Goal: Information Seeking & Learning: Learn about a topic

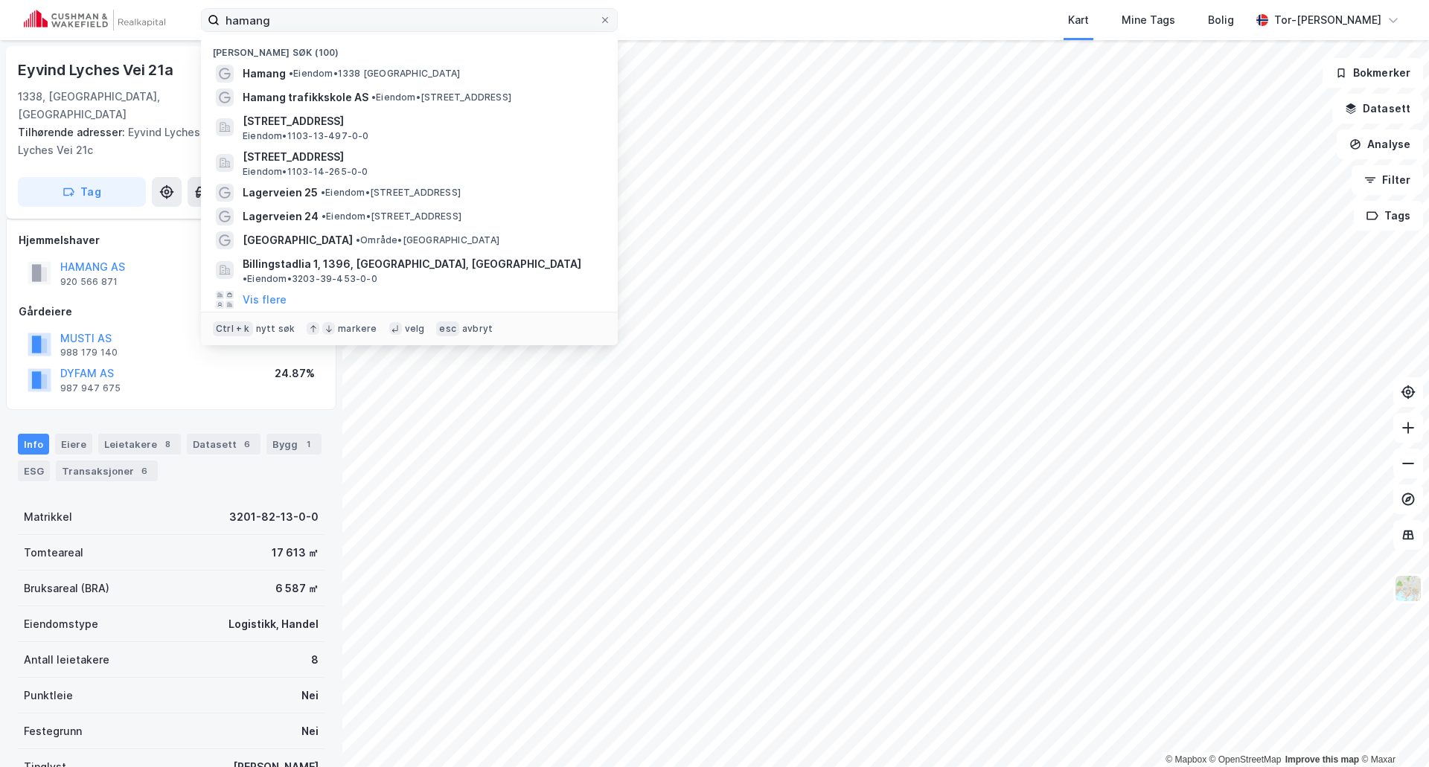
click at [321, 18] on input "hamang" at bounding box center [410, 20] width 380 height 22
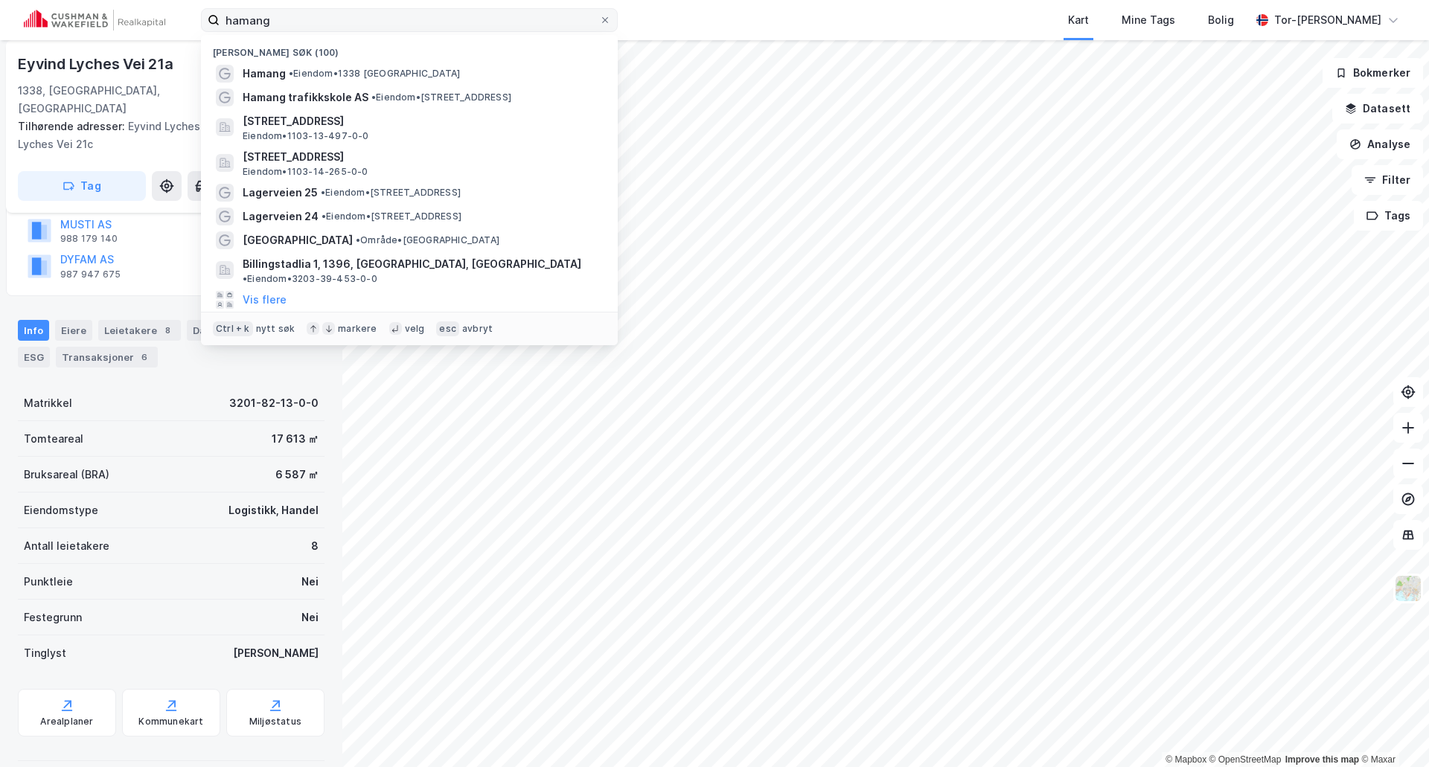
click at [321, 18] on input "hamang" at bounding box center [410, 20] width 380 height 22
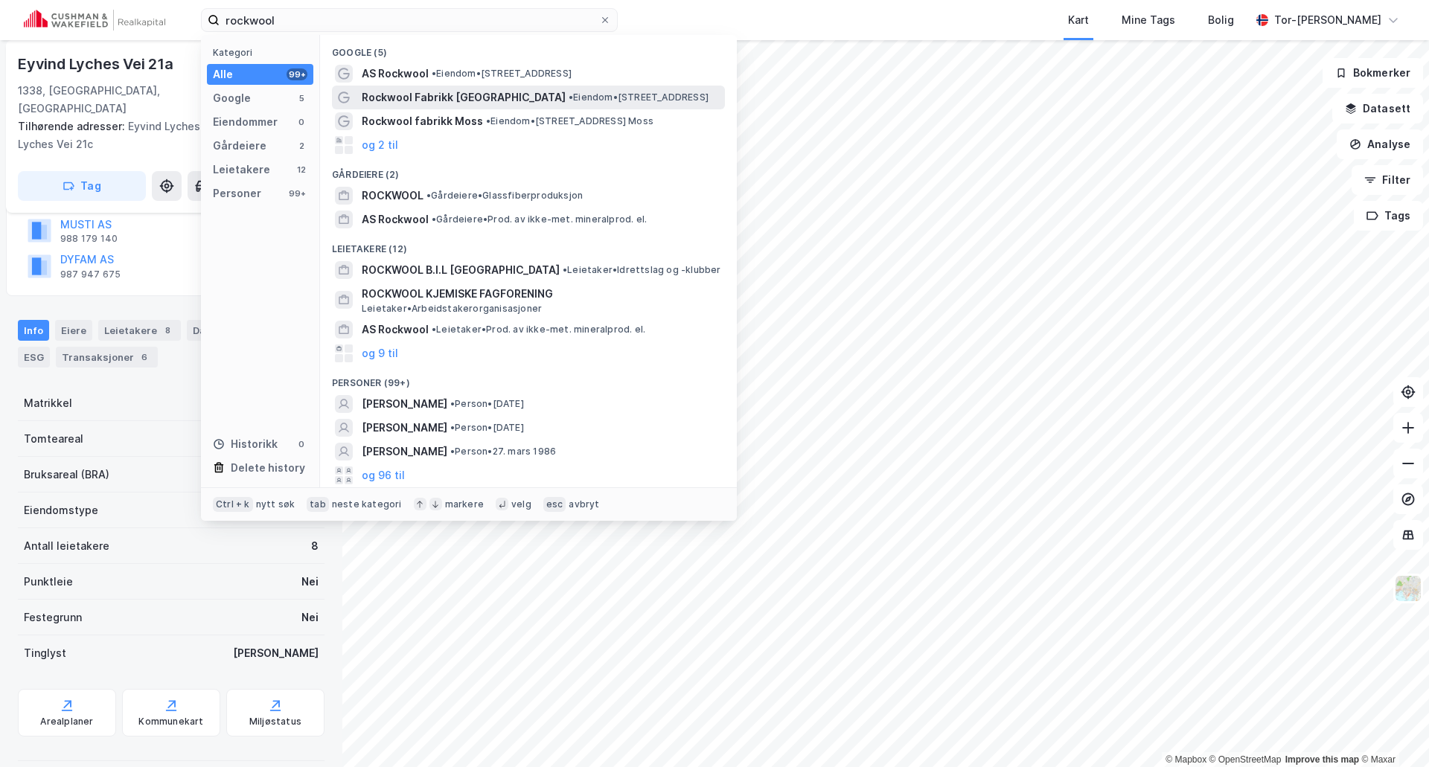
type input "rockwool"
click at [671, 90] on div "Rockwool Fabrikk [GEOGRAPHIC_DATA] • Eiendom • [STREET_ADDRESS]" at bounding box center [542, 98] width 360 height 18
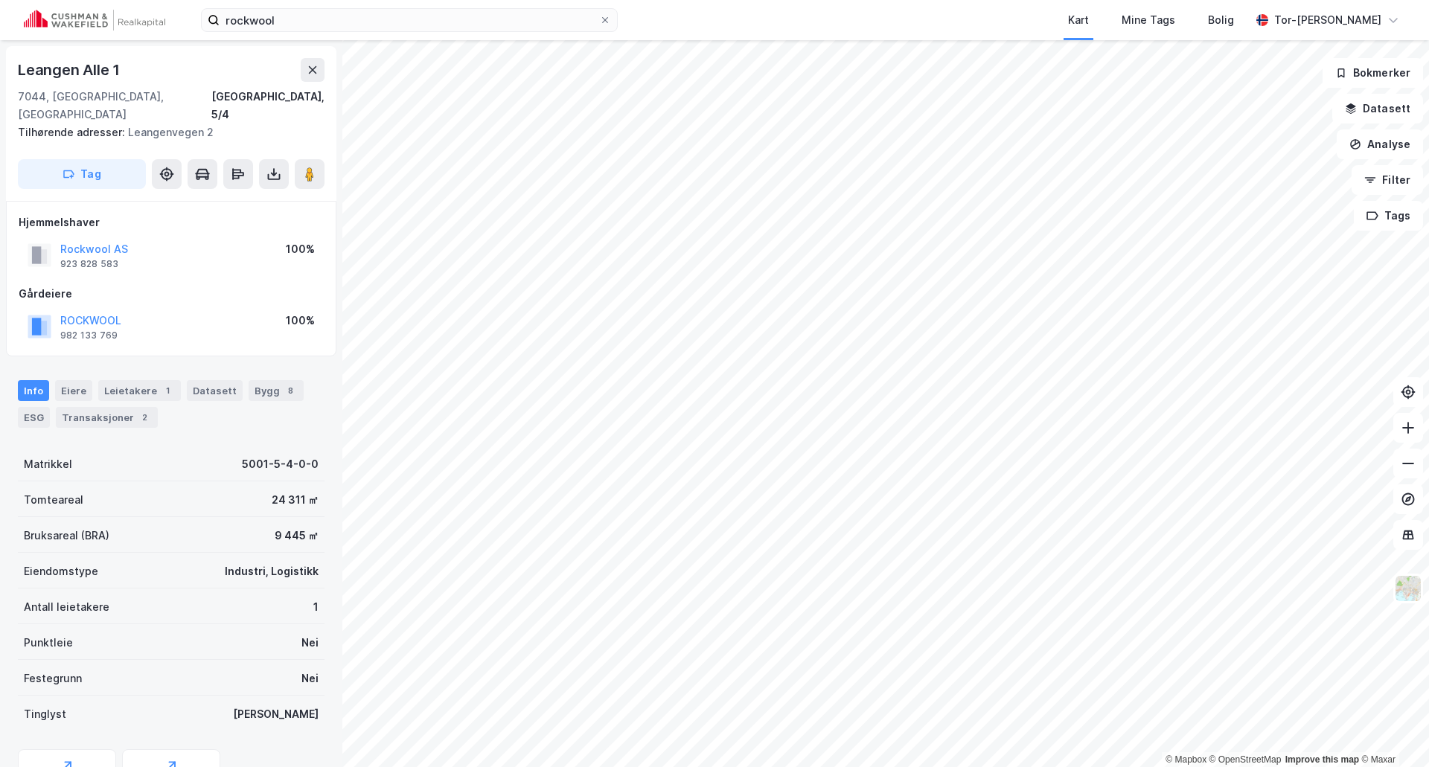
scroll to position [61, 0]
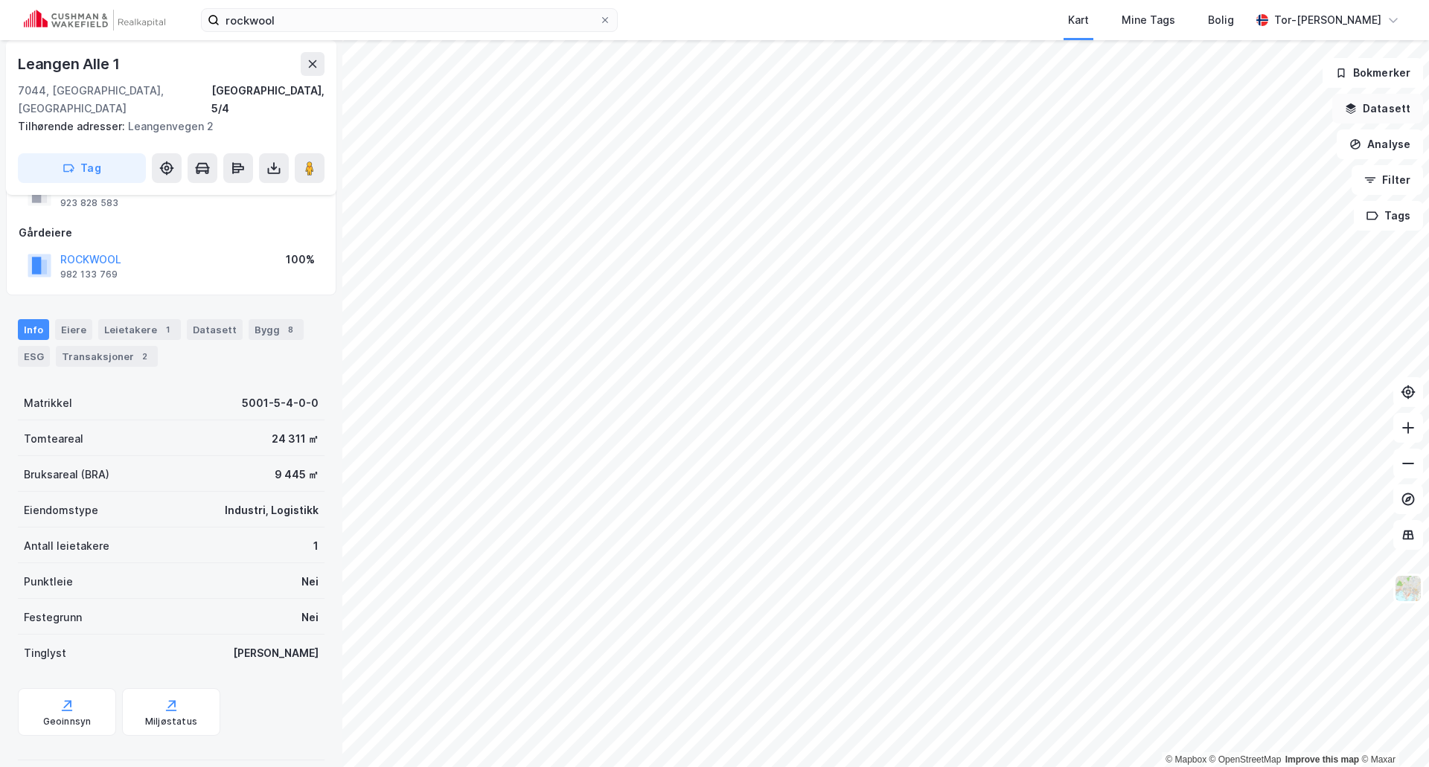
click at [1372, 113] on button "Datasett" at bounding box center [1377, 109] width 91 height 30
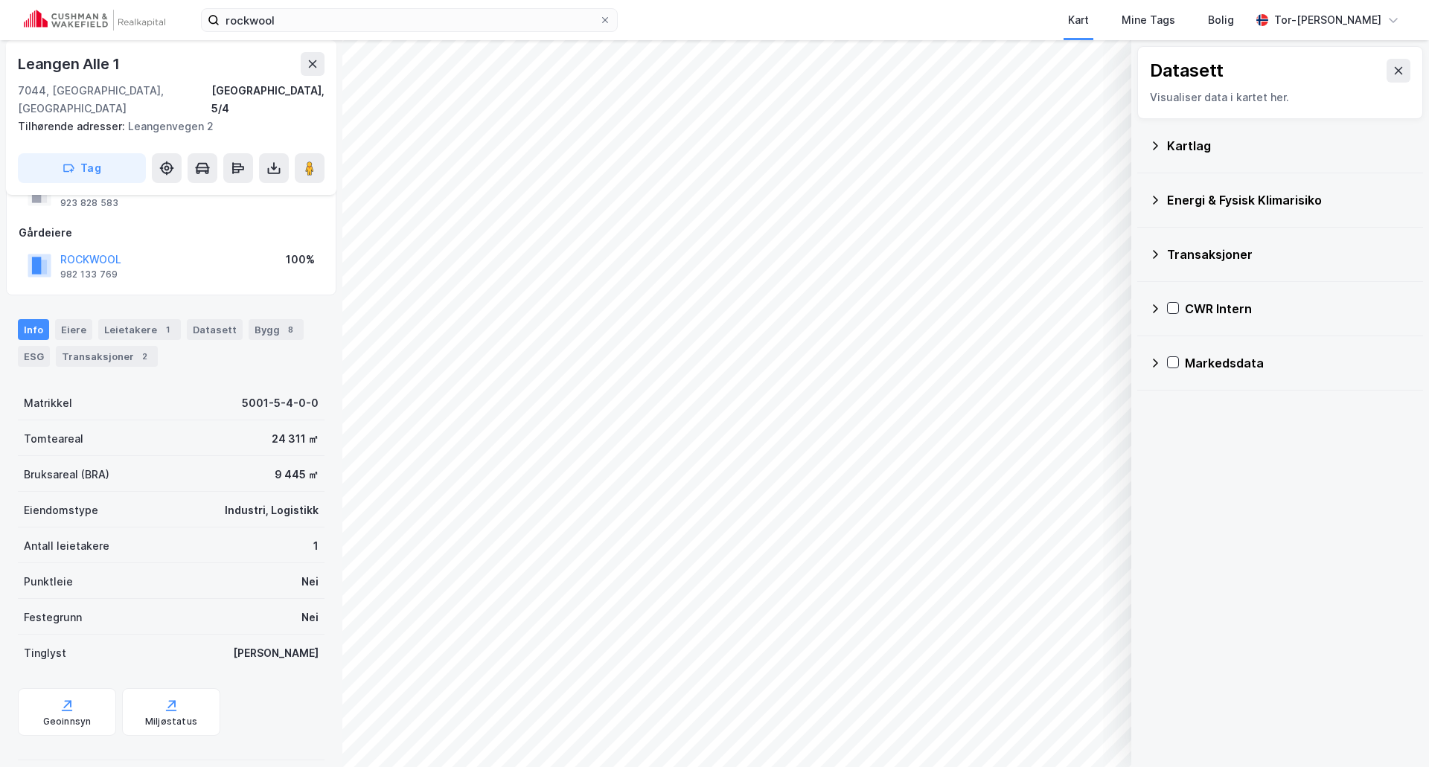
click at [1151, 310] on icon at bounding box center [1155, 309] width 12 height 12
click at [1170, 380] on icon at bounding box center [1175, 380] width 12 height 12
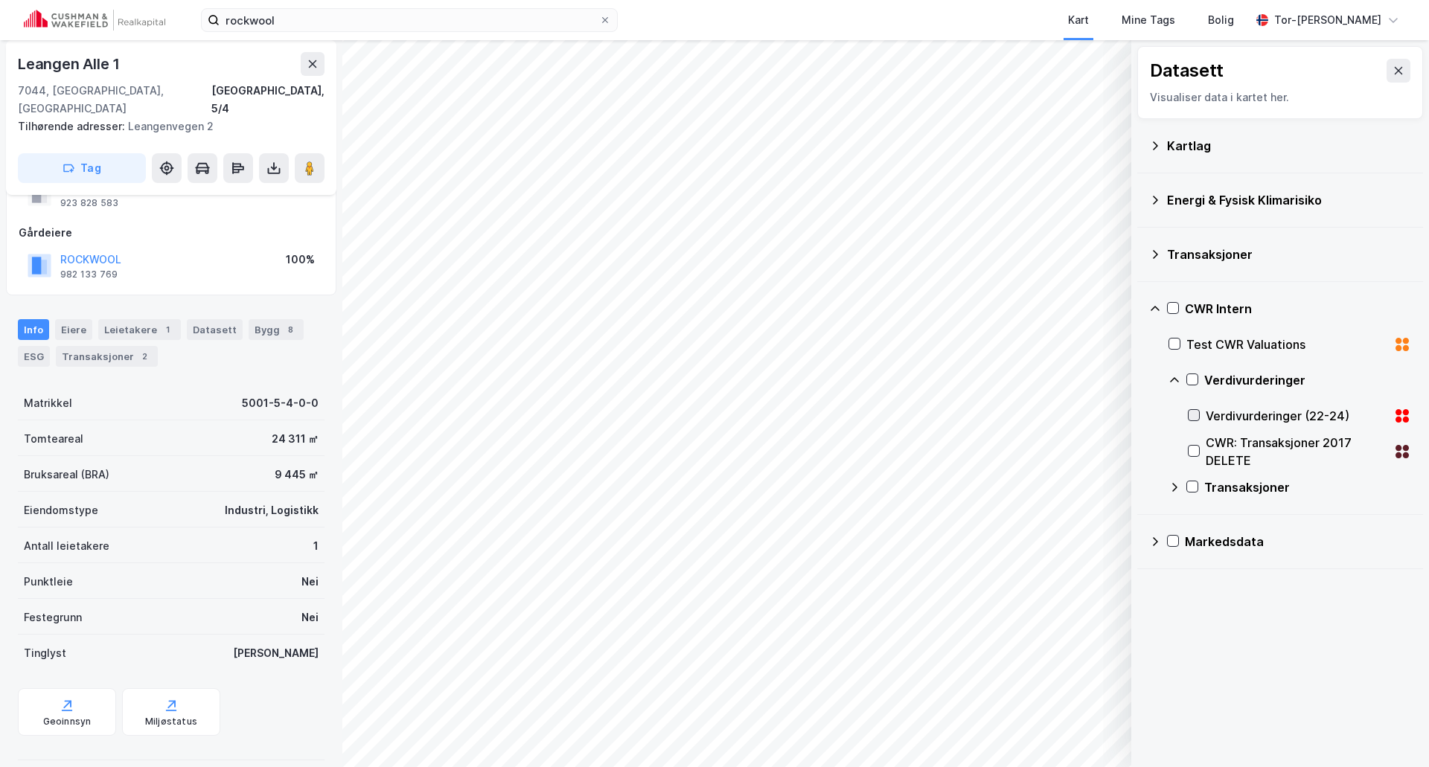
click at [1192, 418] on icon at bounding box center [1194, 415] width 10 height 10
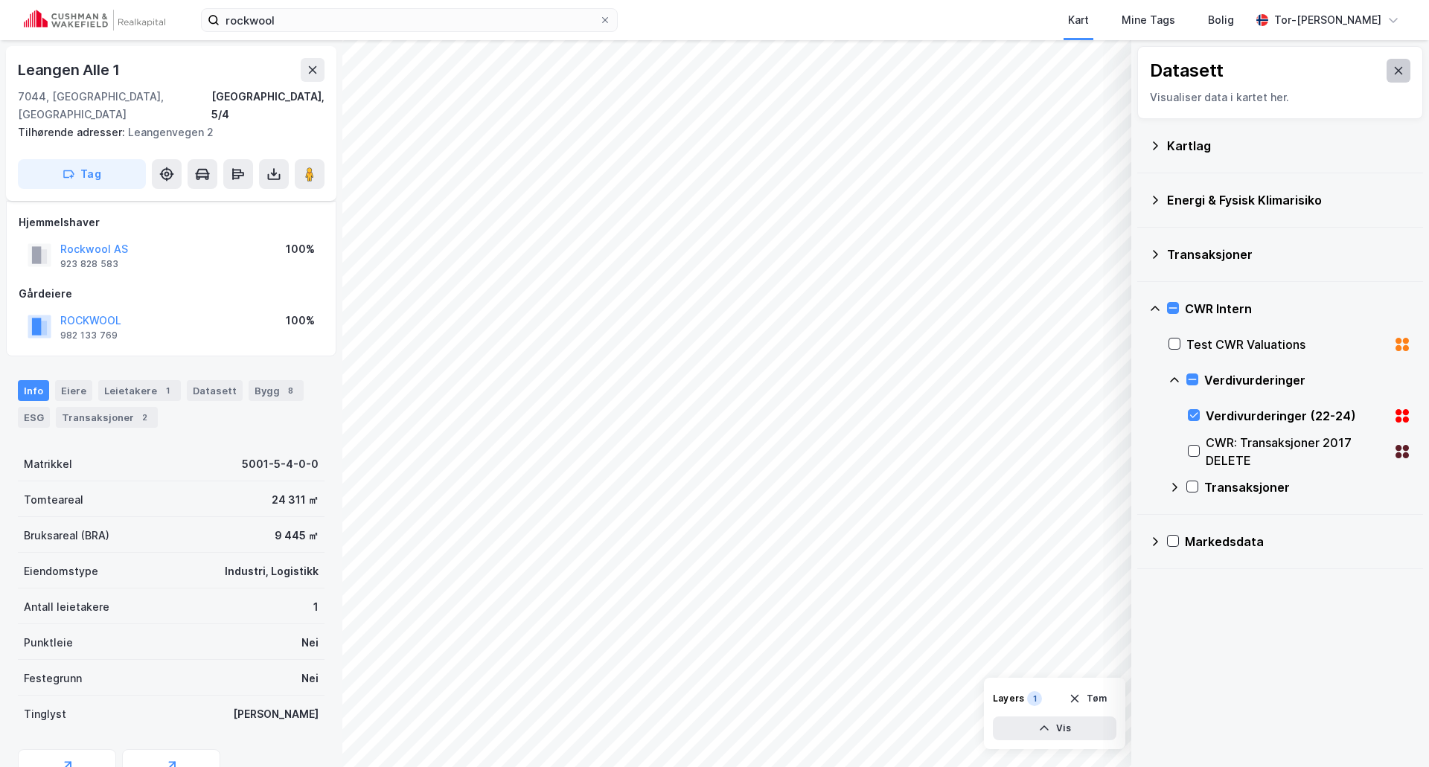
click at [1395, 69] on icon at bounding box center [1399, 70] width 8 height 7
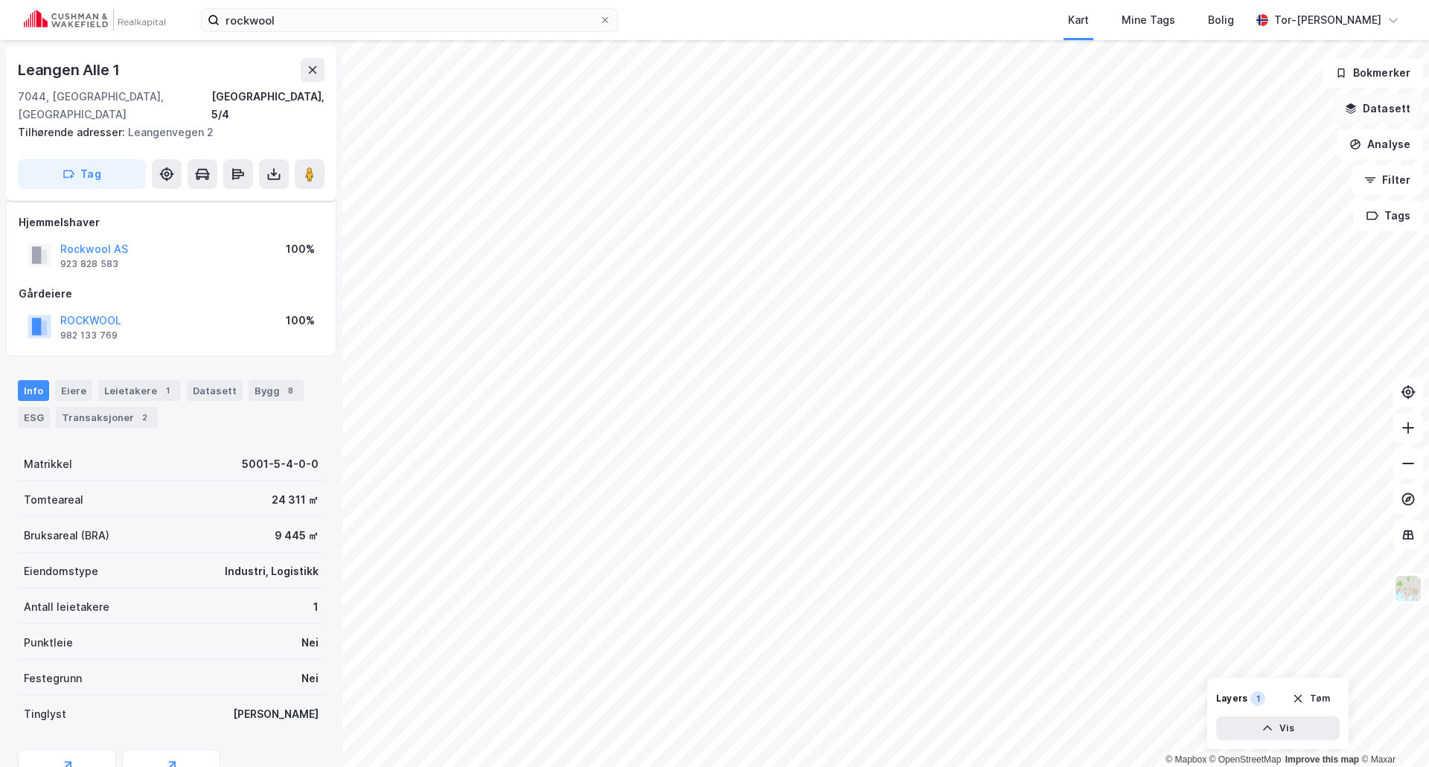
click at [1378, 113] on button "Datasett" at bounding box center [1377, 109] width 91 height 30
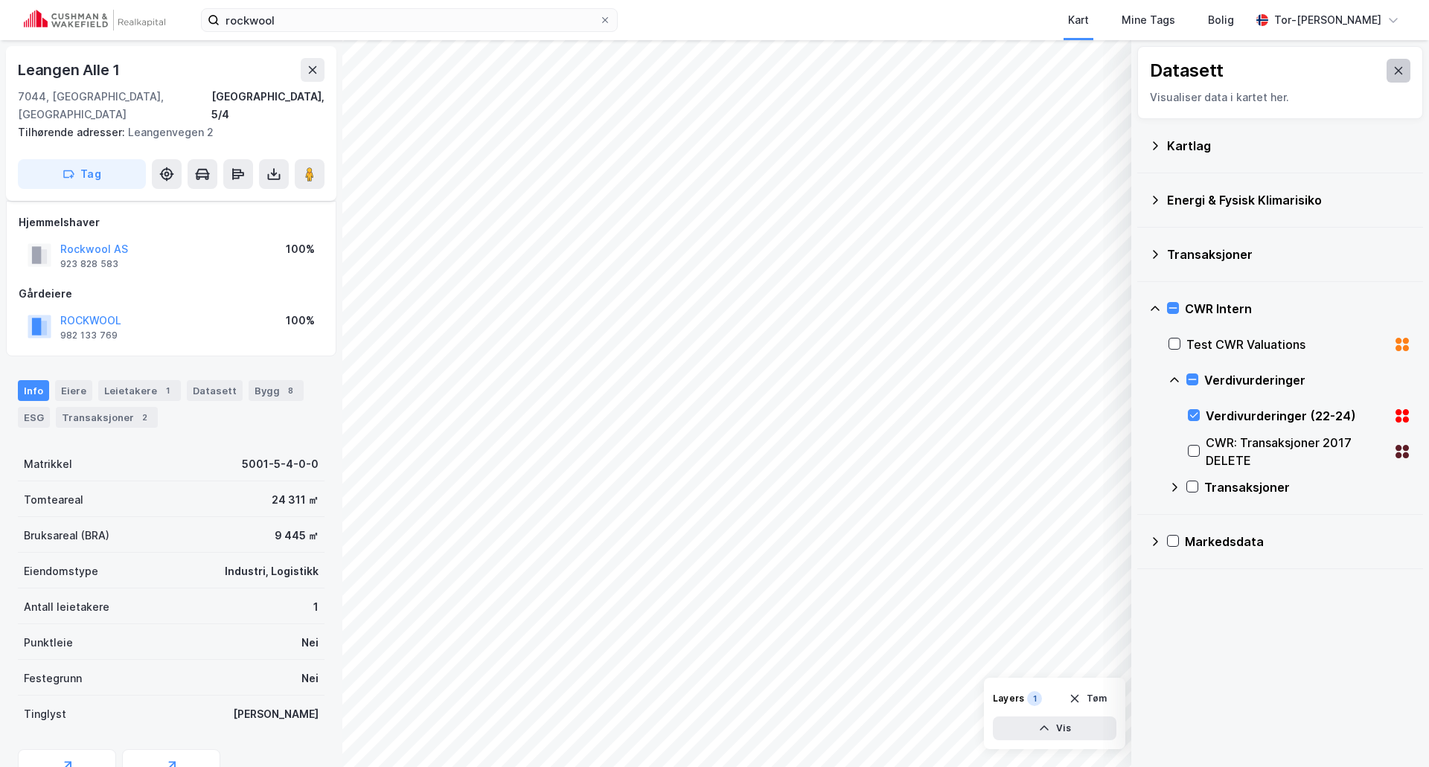
click at [1393, 76] on icon at bounding box center [1399, 71] width 12 height 12
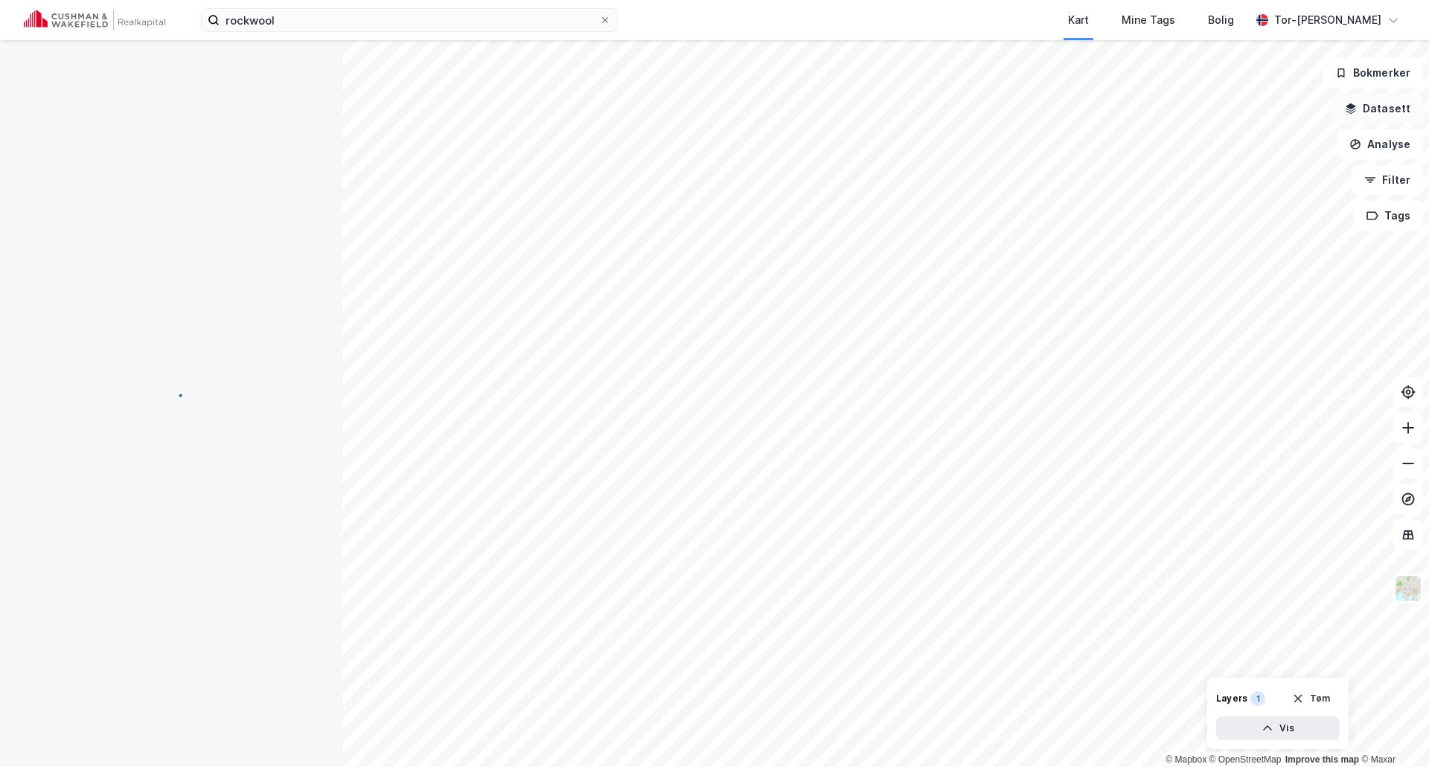
scroll to position [42, 0]
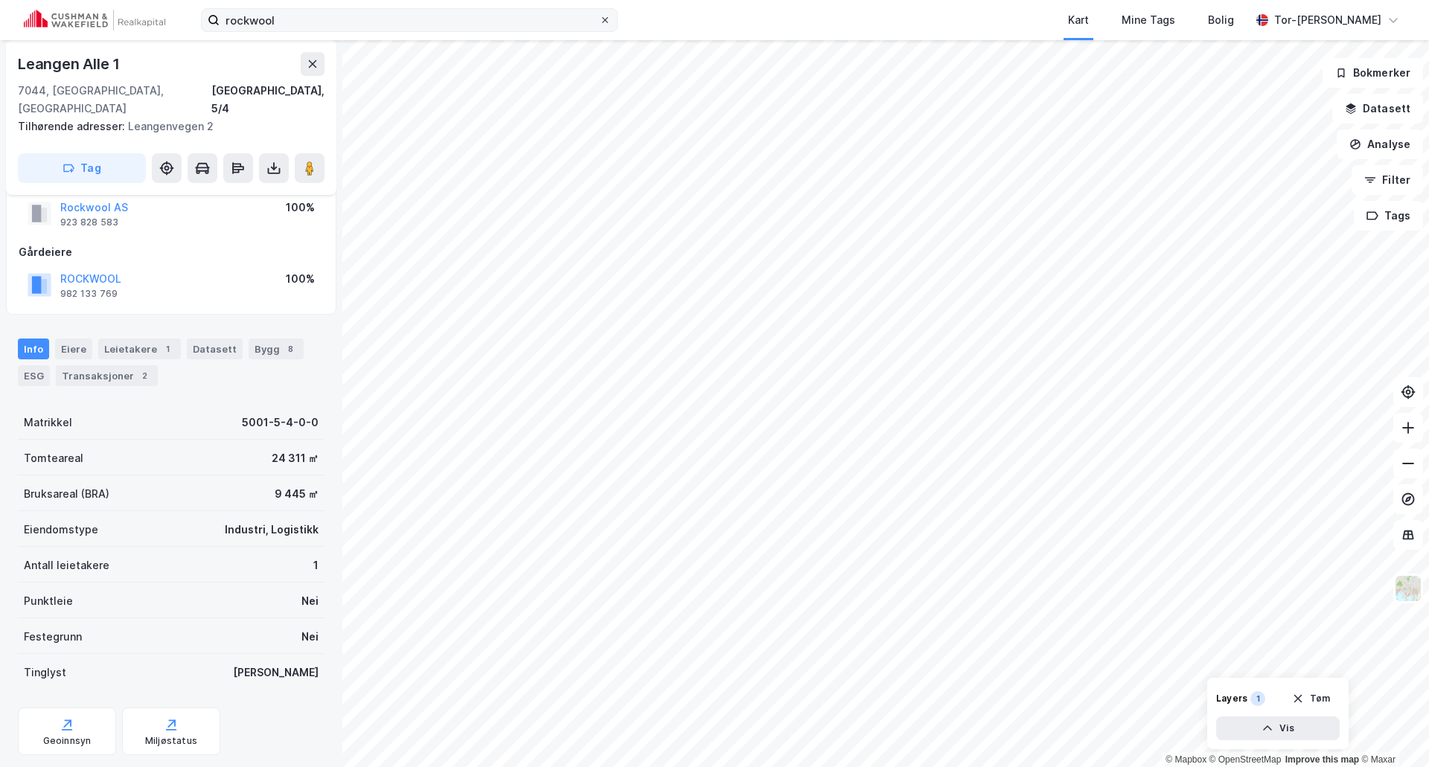
click at [605, 15] on div at bounding box center [605, 20] width 9 height 12
click at [599, 15] on input "rockwool" at bounding box center [410, 20] width 380 height 22
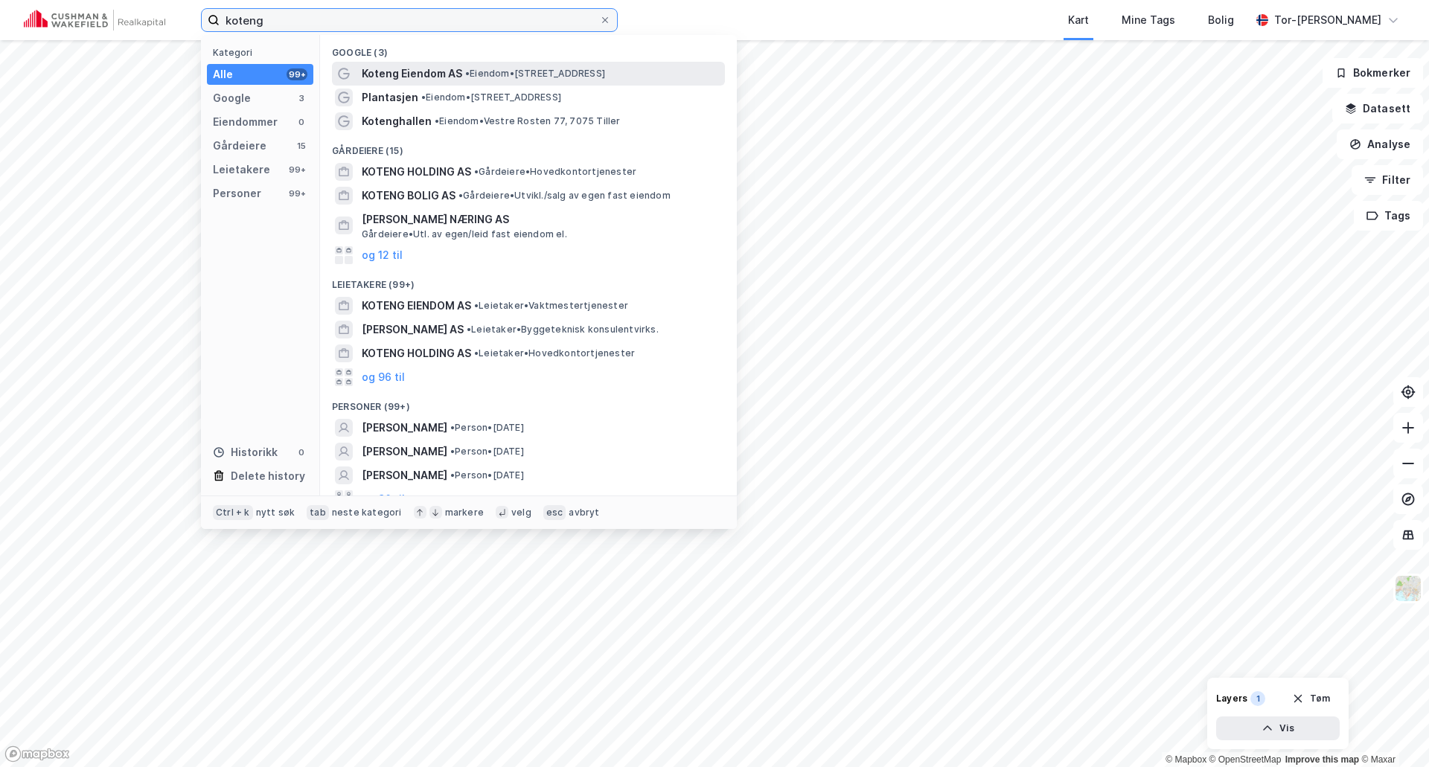
type input "koteng"
click at [489, 74] on span "• Eiendom • [STREET_ADDRESS]" at bounding box center [535, 74] width 140 height 12
click at [271, 25] on input "koteng" at bounding box center [410, 20] width 380 height 22
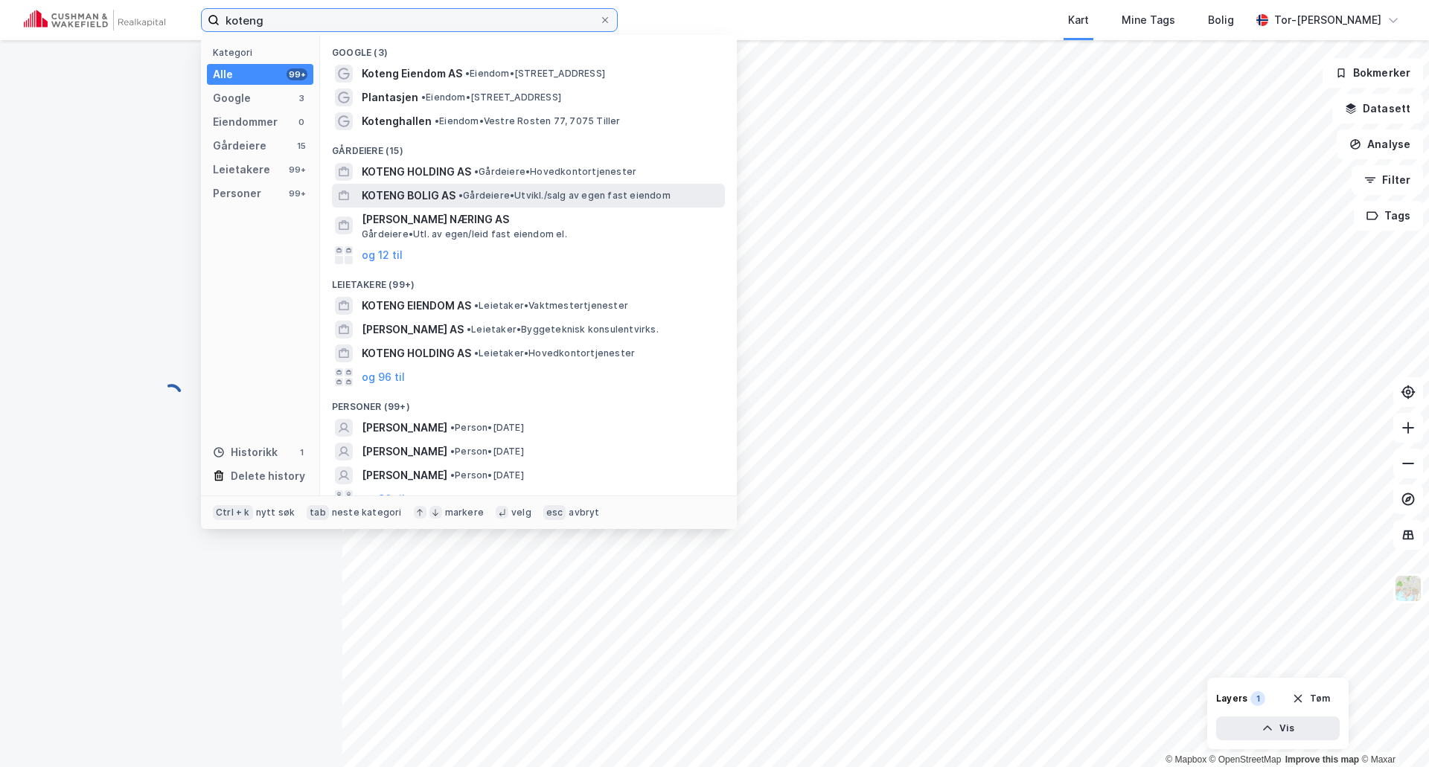
scroll to position [42, 0]
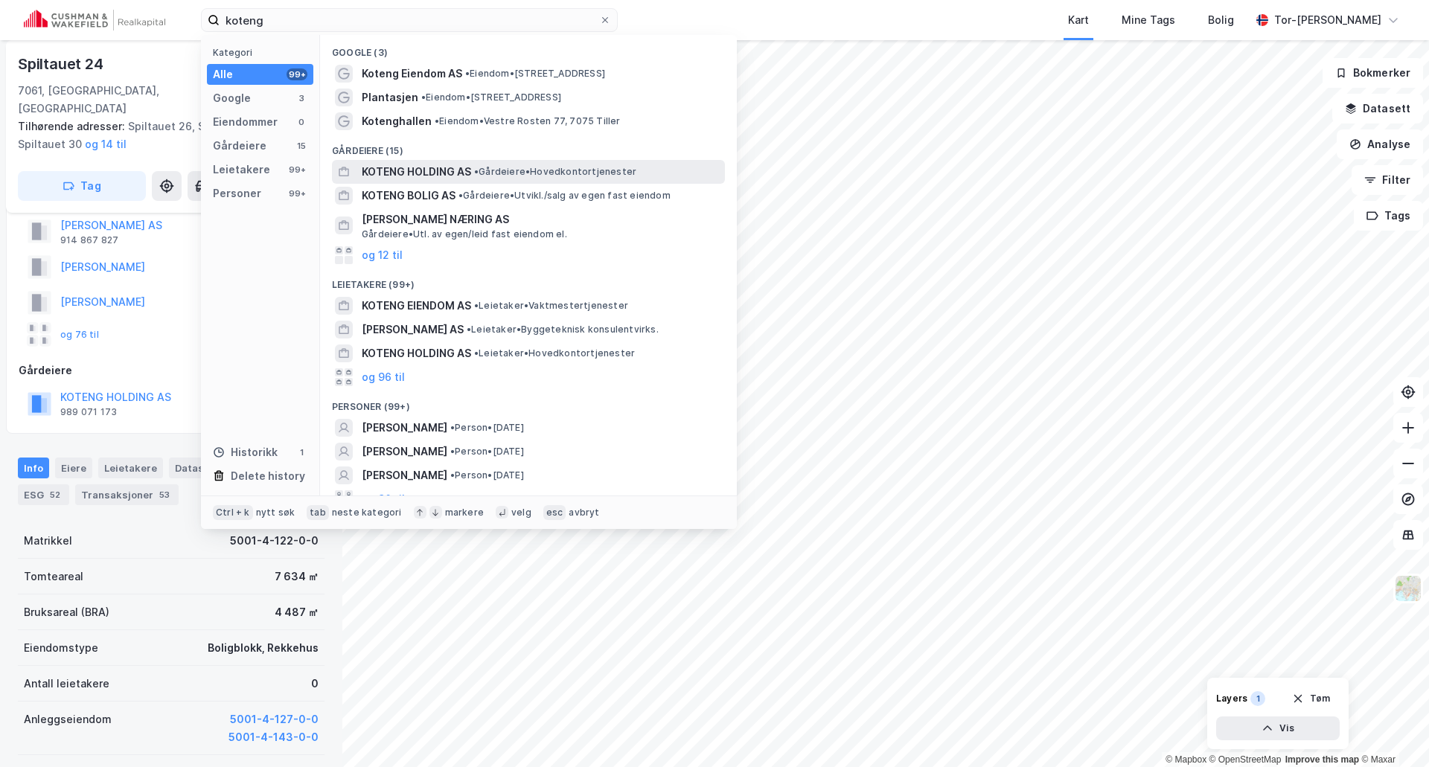
click at [458, 175] on span "KOTENG HOLDING AS" at bounding box center [416, 172] width 109 height 18
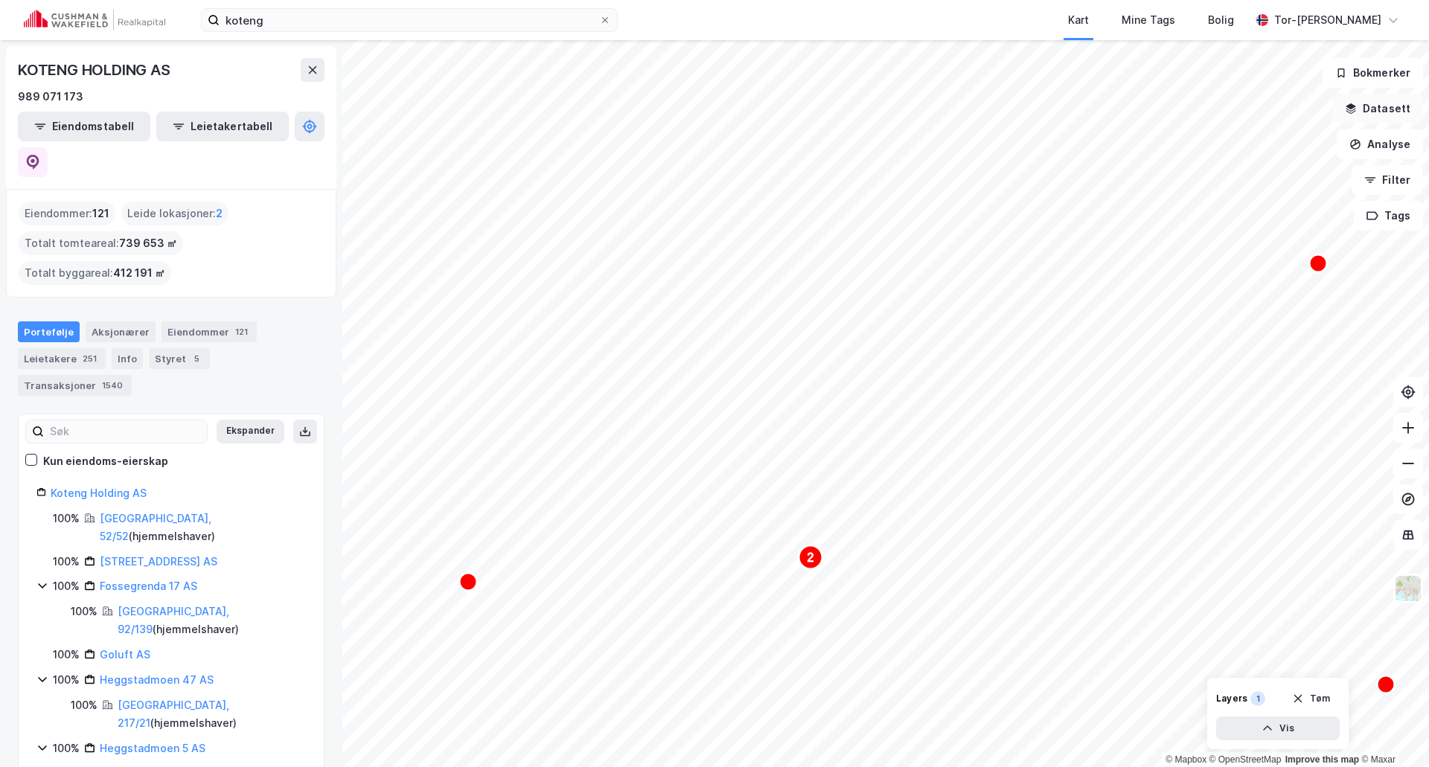
click at [1379, 111] on button "Datasett" at bounding box center [1377, 109] width 91 height 30
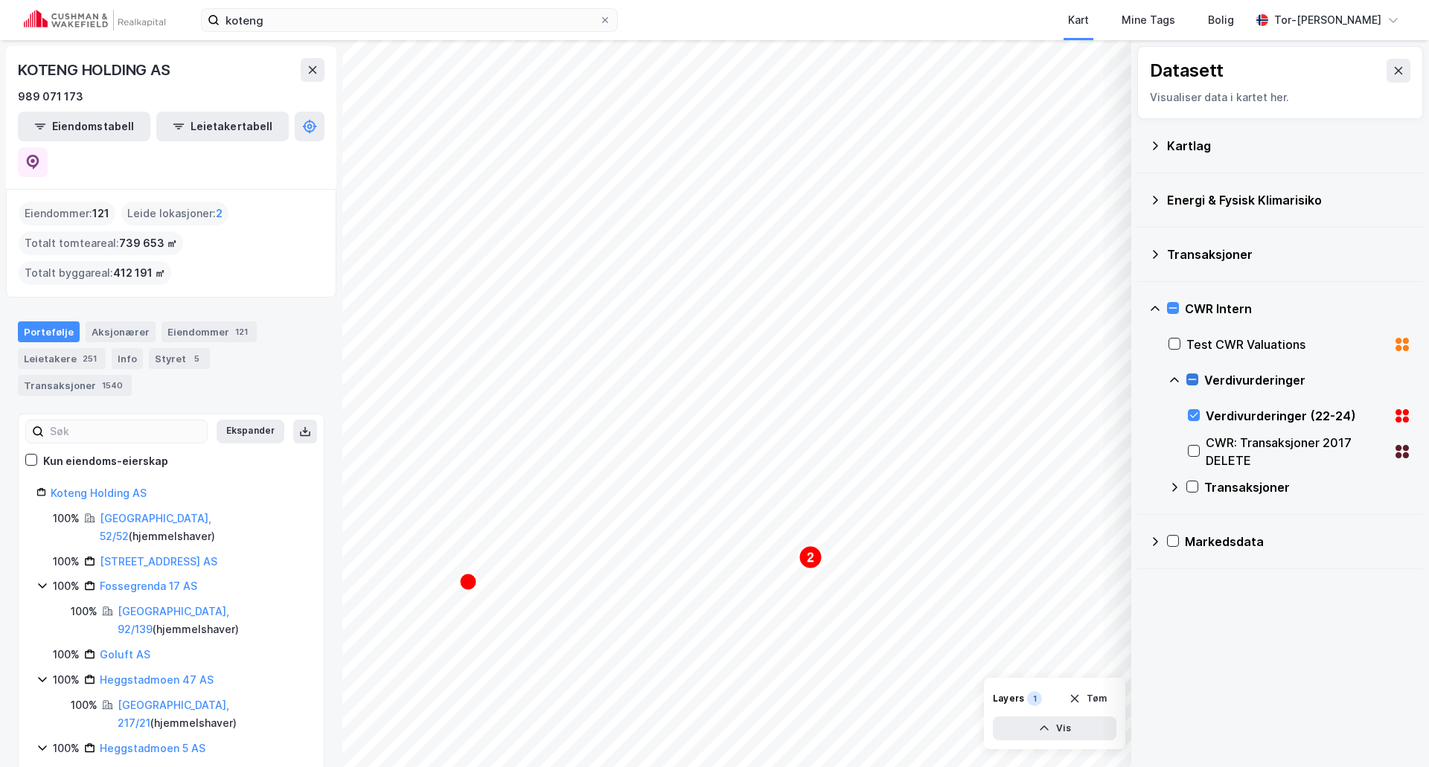
click at [1193, 378] on icon at bounding box center [1192, 379] width 10 height 10
click at [1176, 308] on icon at bounding box center [1173, 308] width 8 height 1
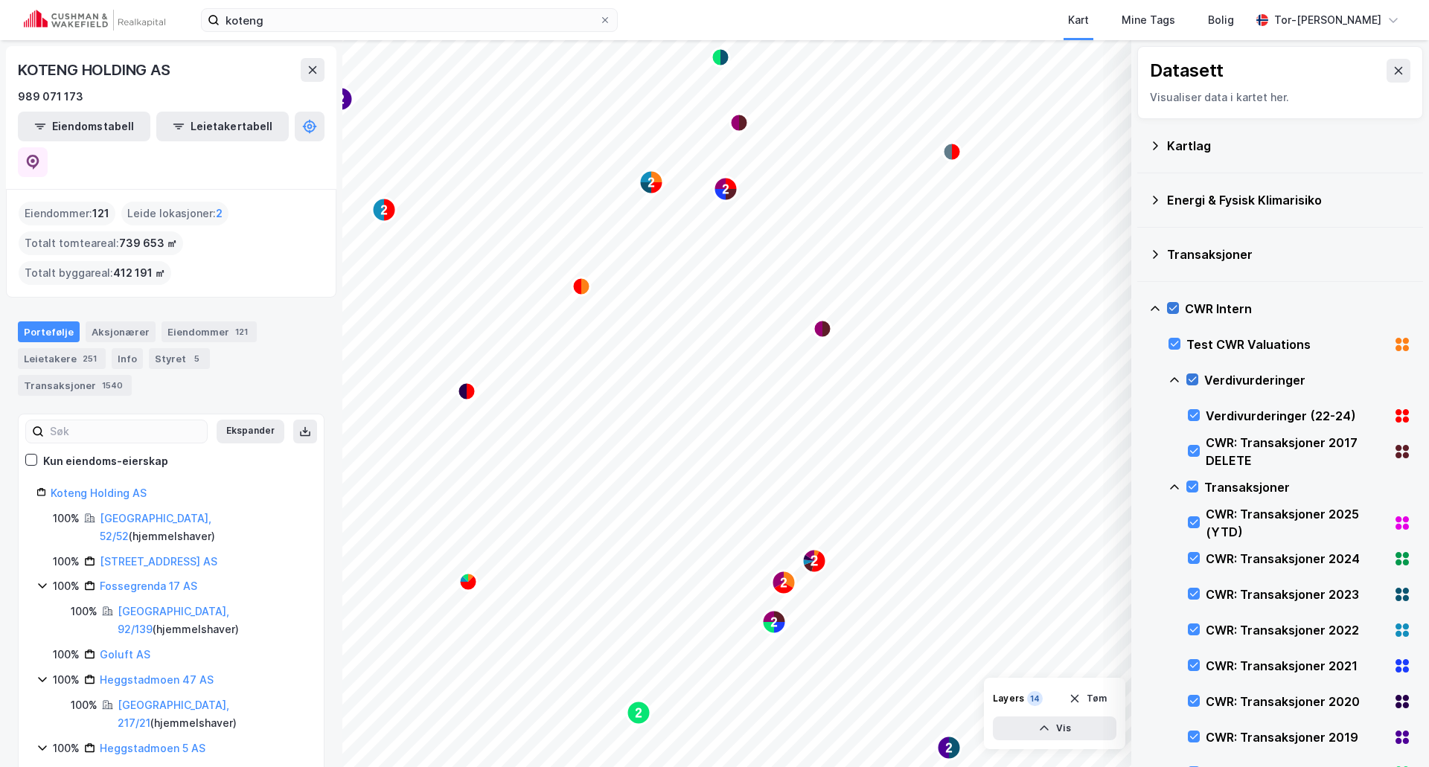
click at [1175, 311] on icon at bounding box center [1173, 308] width 10 height 10
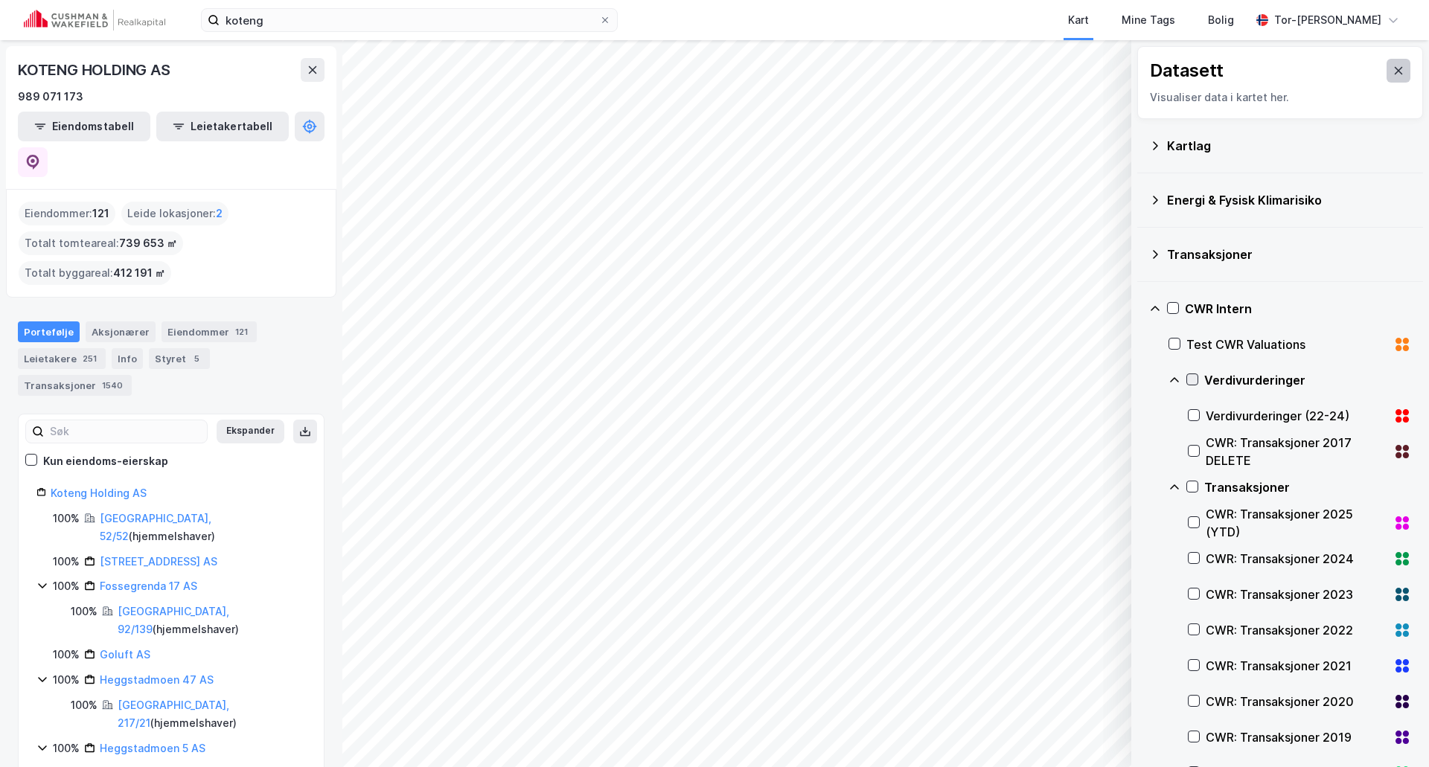
click at [1395, 68] on icon at bounding box center [1399, 70] width 8 height 7
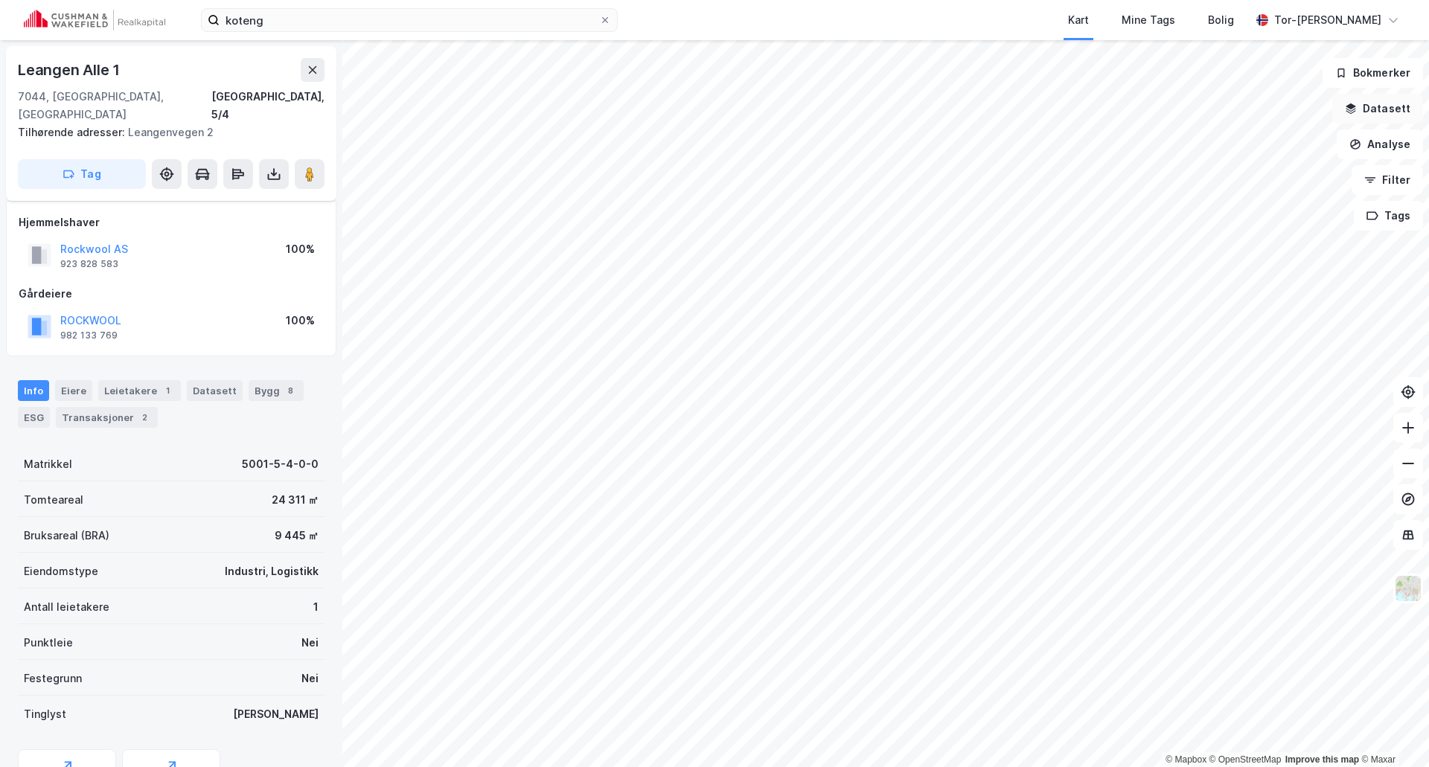
scroll to position [42, 0]
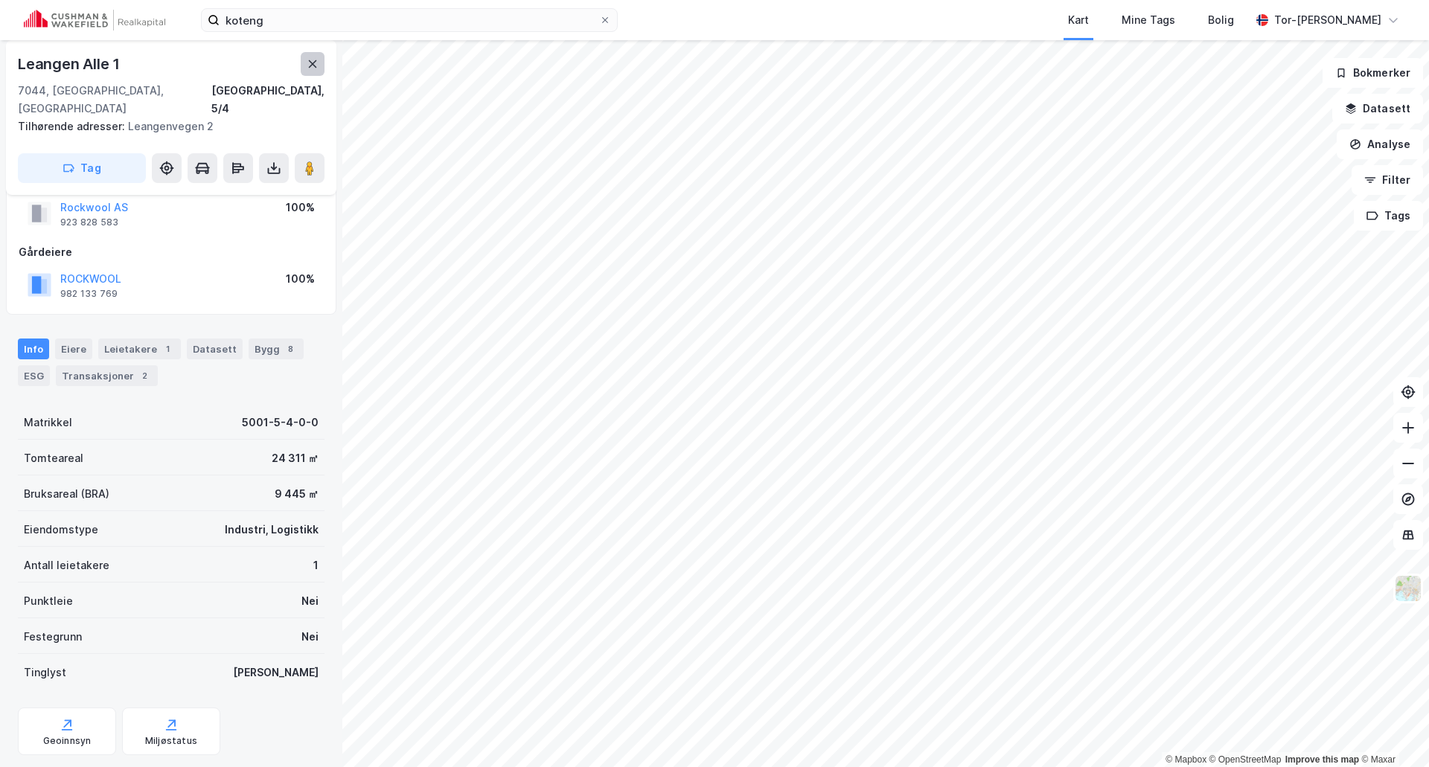
click at [307, 65] on icon at bounding box center [313, 64] width 12 height 12
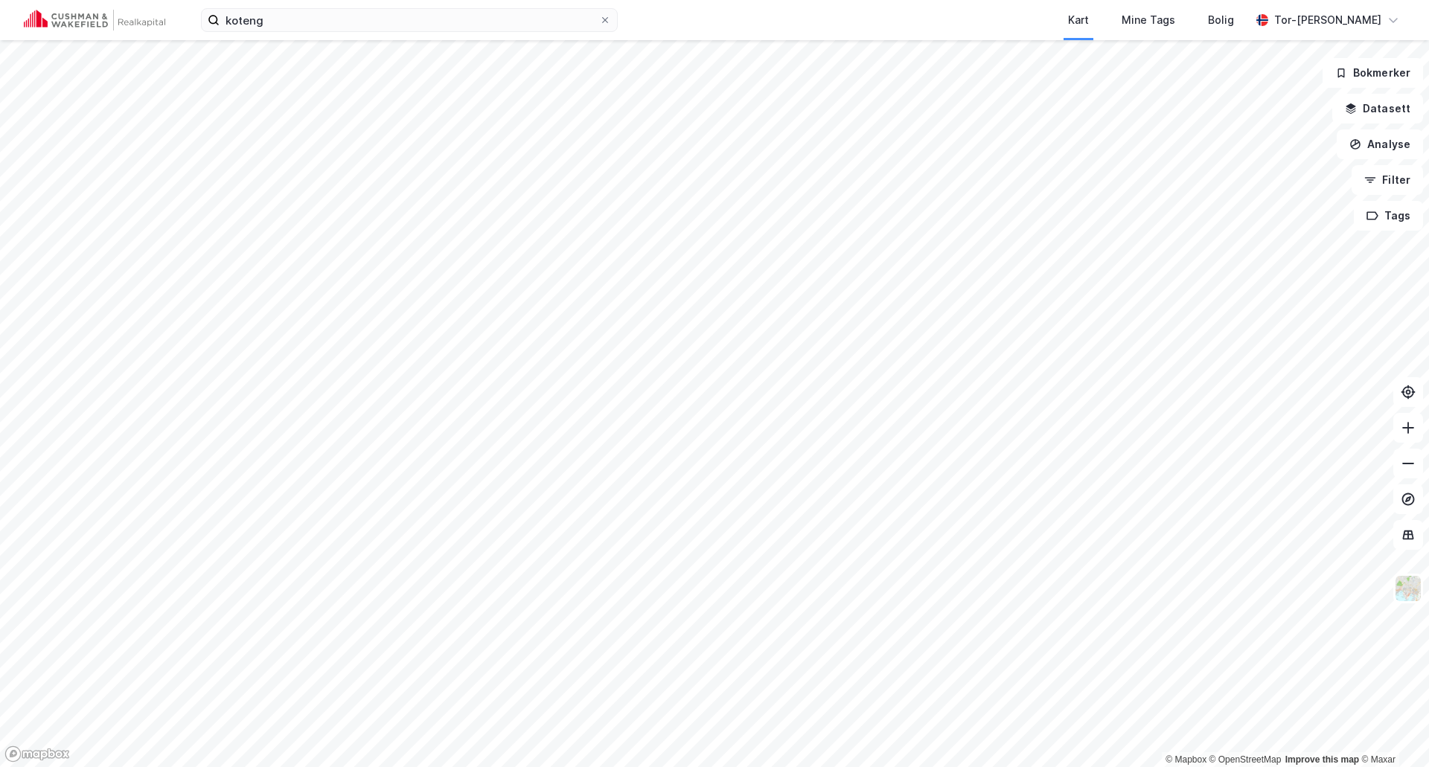
click at [400, 39] on div "koteng Kart Mine Tags Bolig Tor-[PERSON_NAME]" at bounding box center [714, 20] width 1429 height 40
click at [394, 31] on input "koteng" at bounding box center [410, 20] width 380 height 22
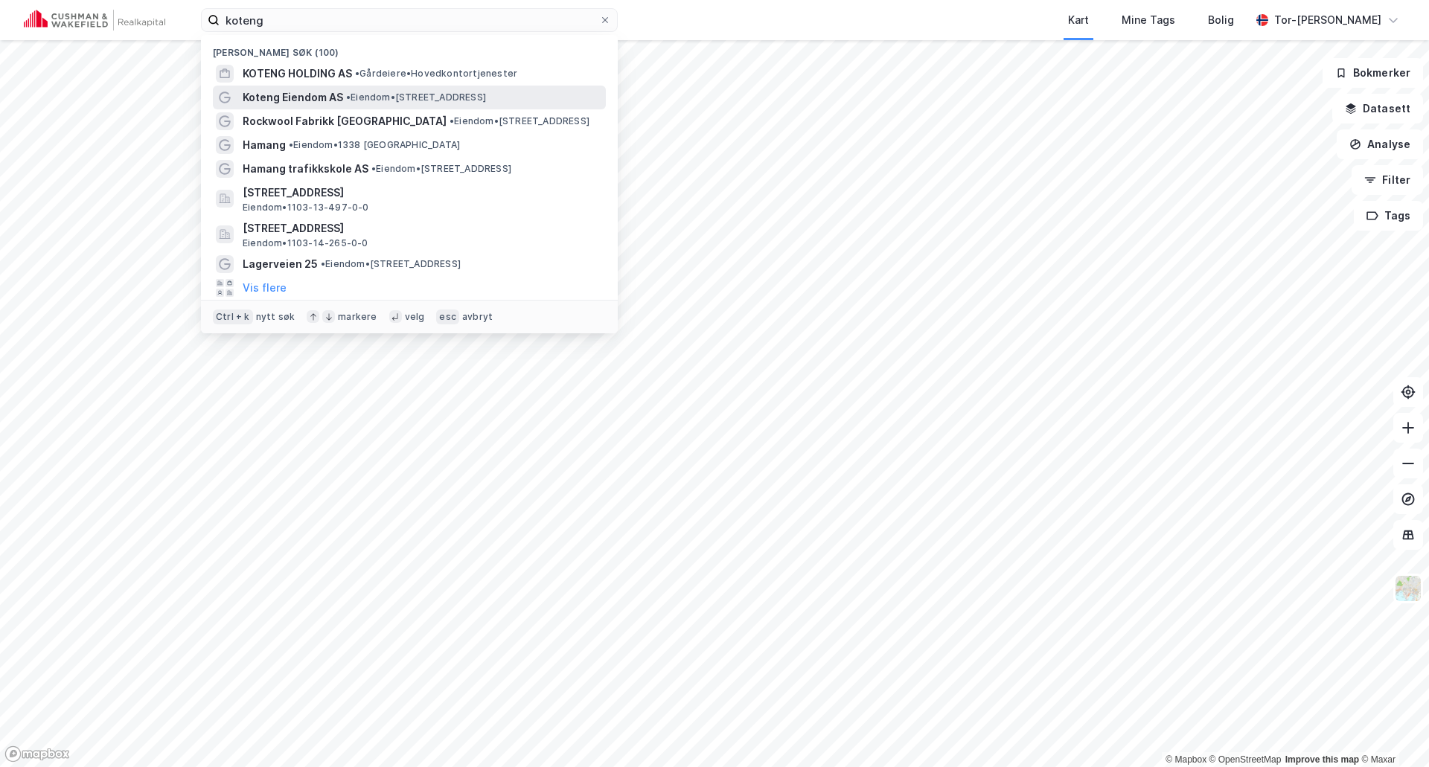
click at [336, 97] on span "Koteng Eiendom AS" at bounding box center [293, 98] width 100 height 18
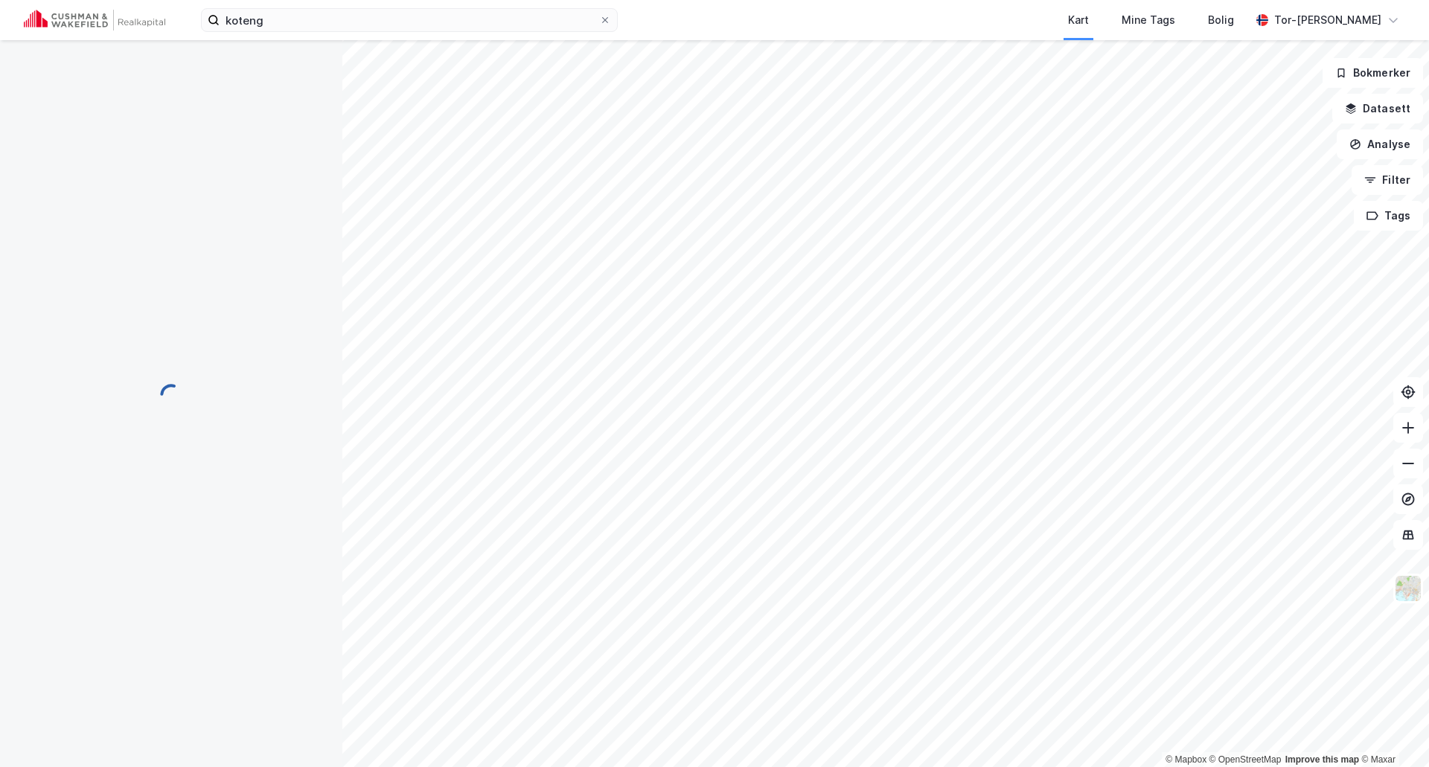
scroll to position [42, 0]
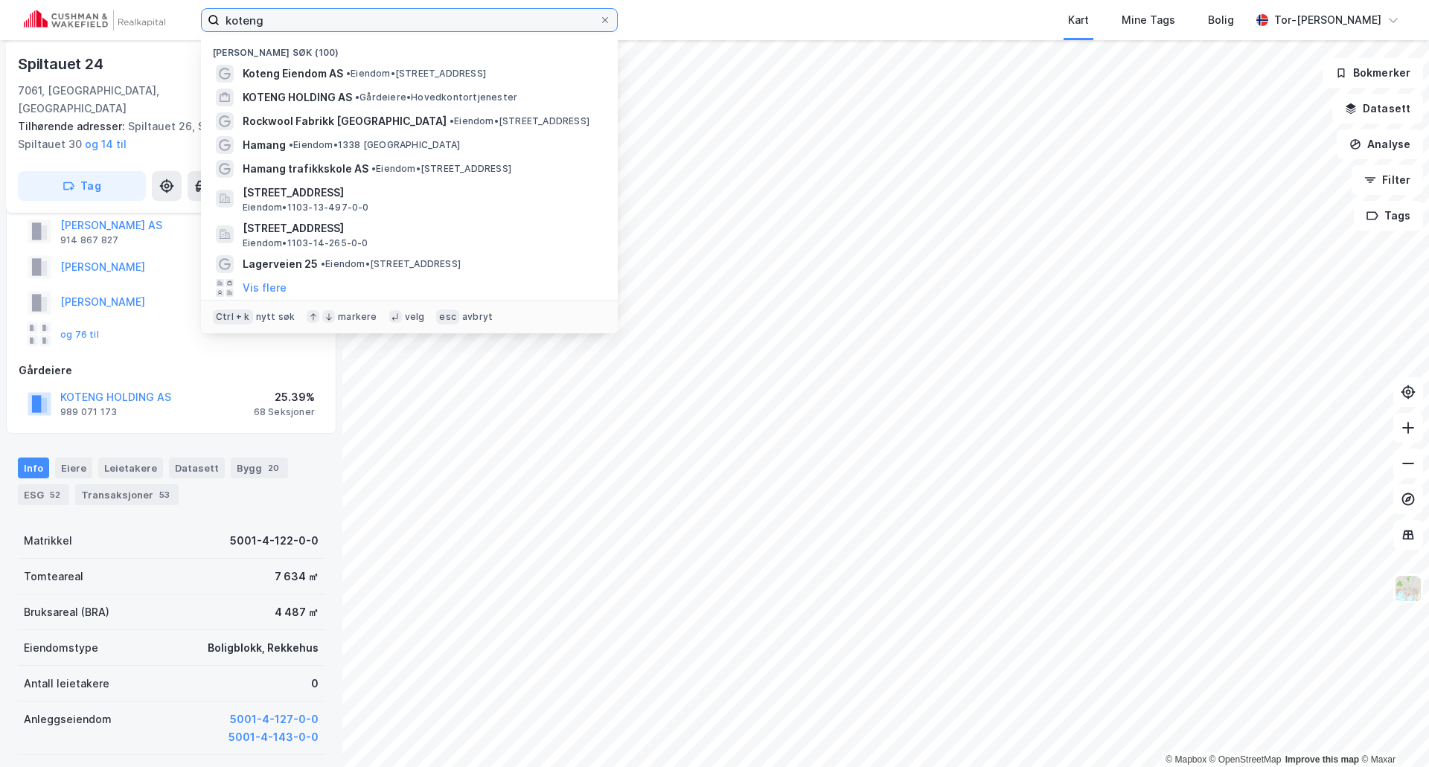
click at [362, 16] on input "koteng" at bounding box center [410, 20] width 380 height 22
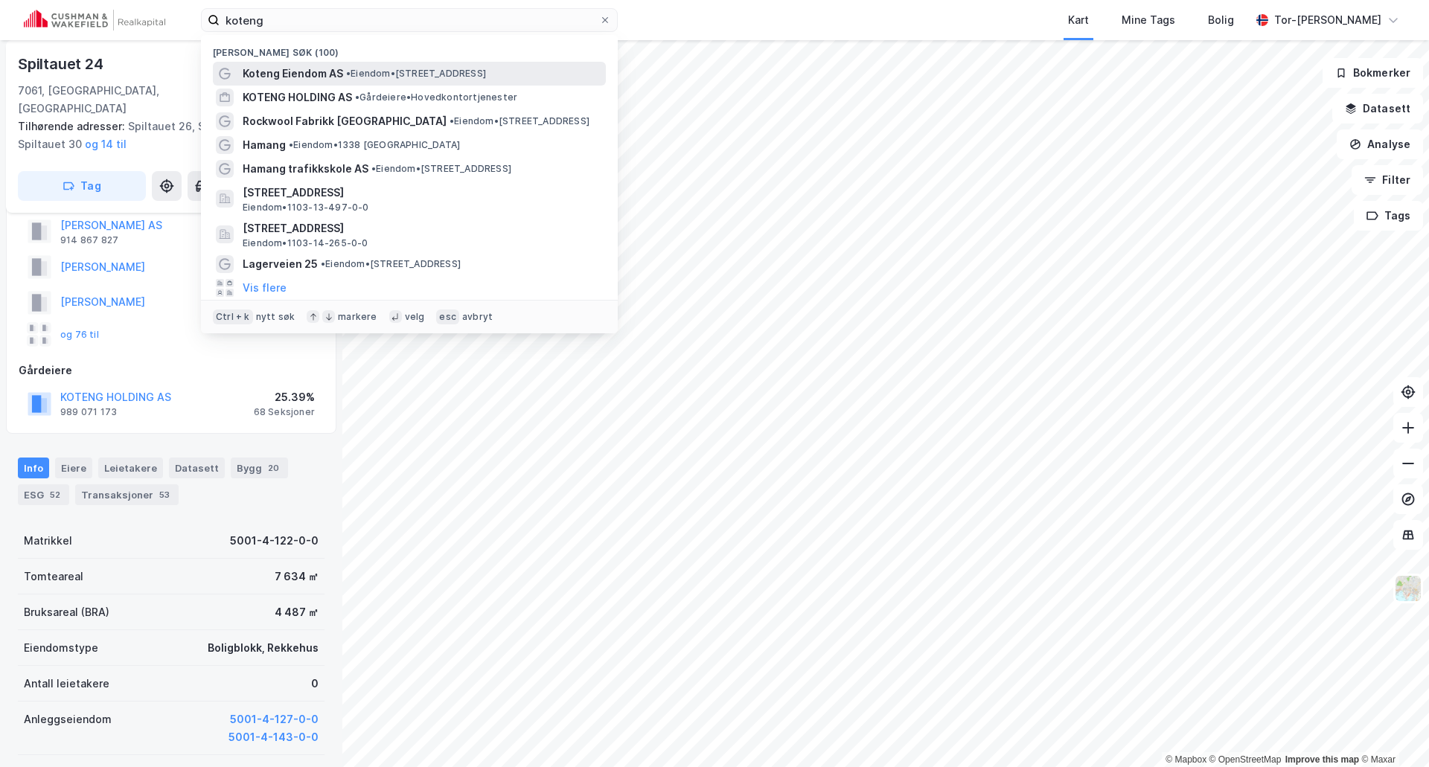
click at [326, 72] on span "Koteng Eiendom AS" at bounding box center [293, 74] width 100 height 18
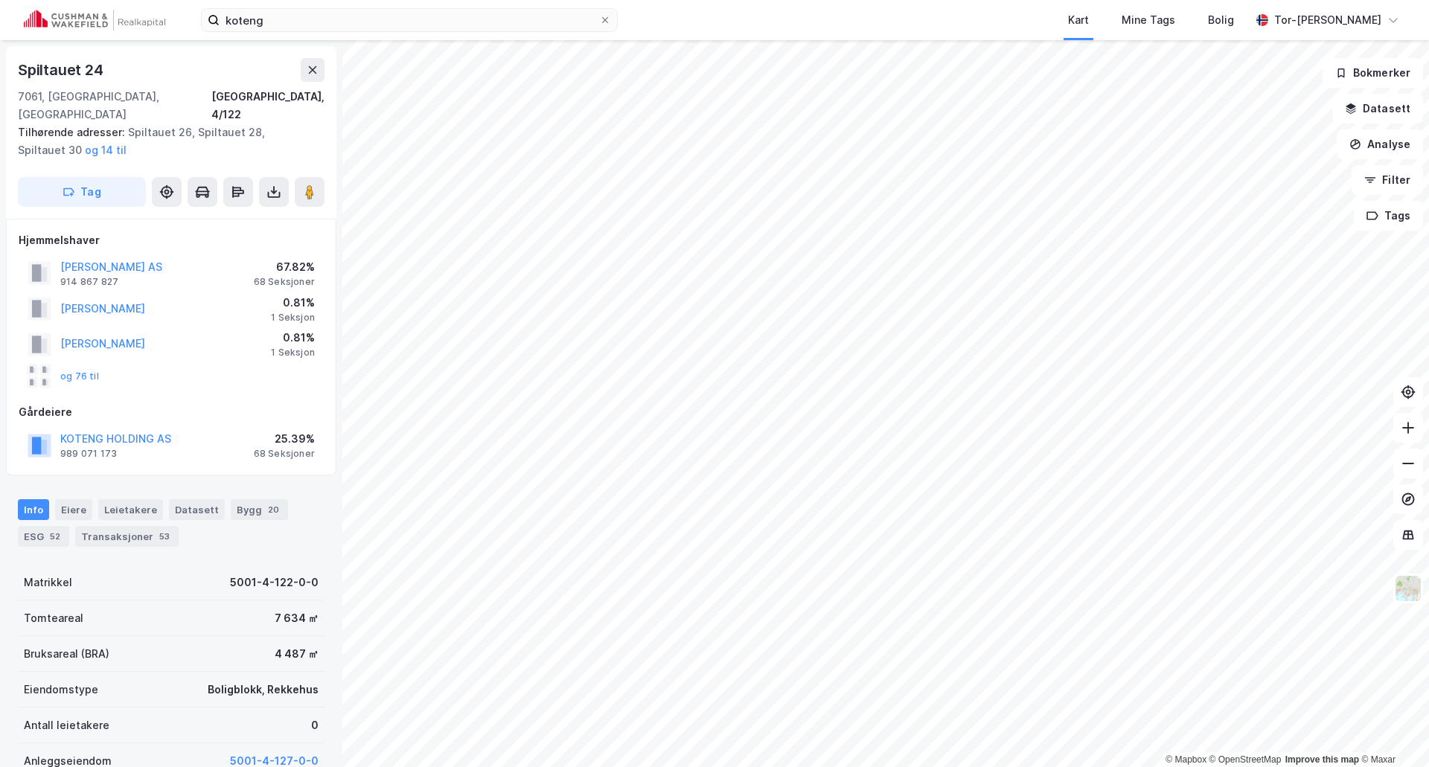
scroll to position [42, 0]
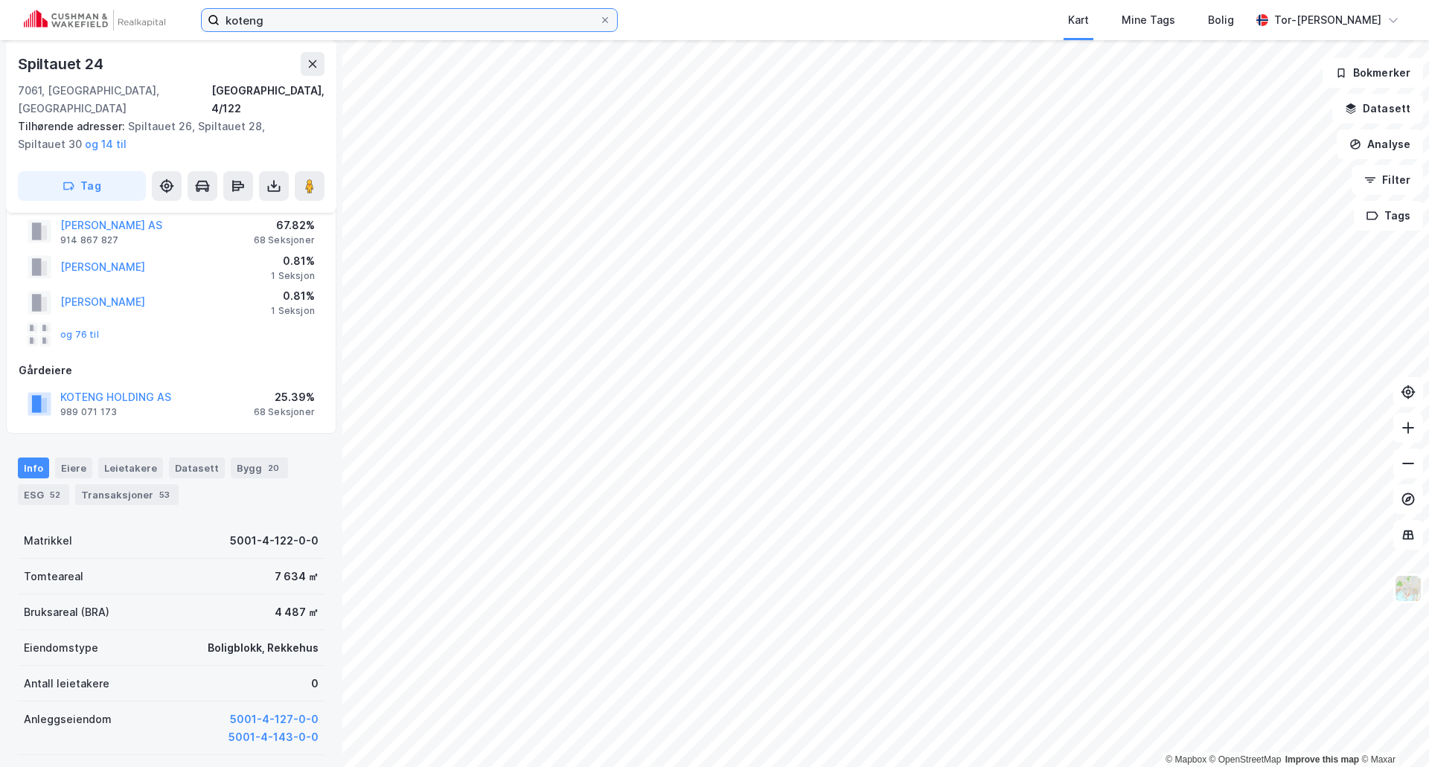
click at [289, 22] on input "koteng" at bounding box center [410, 20] width 380 height 22
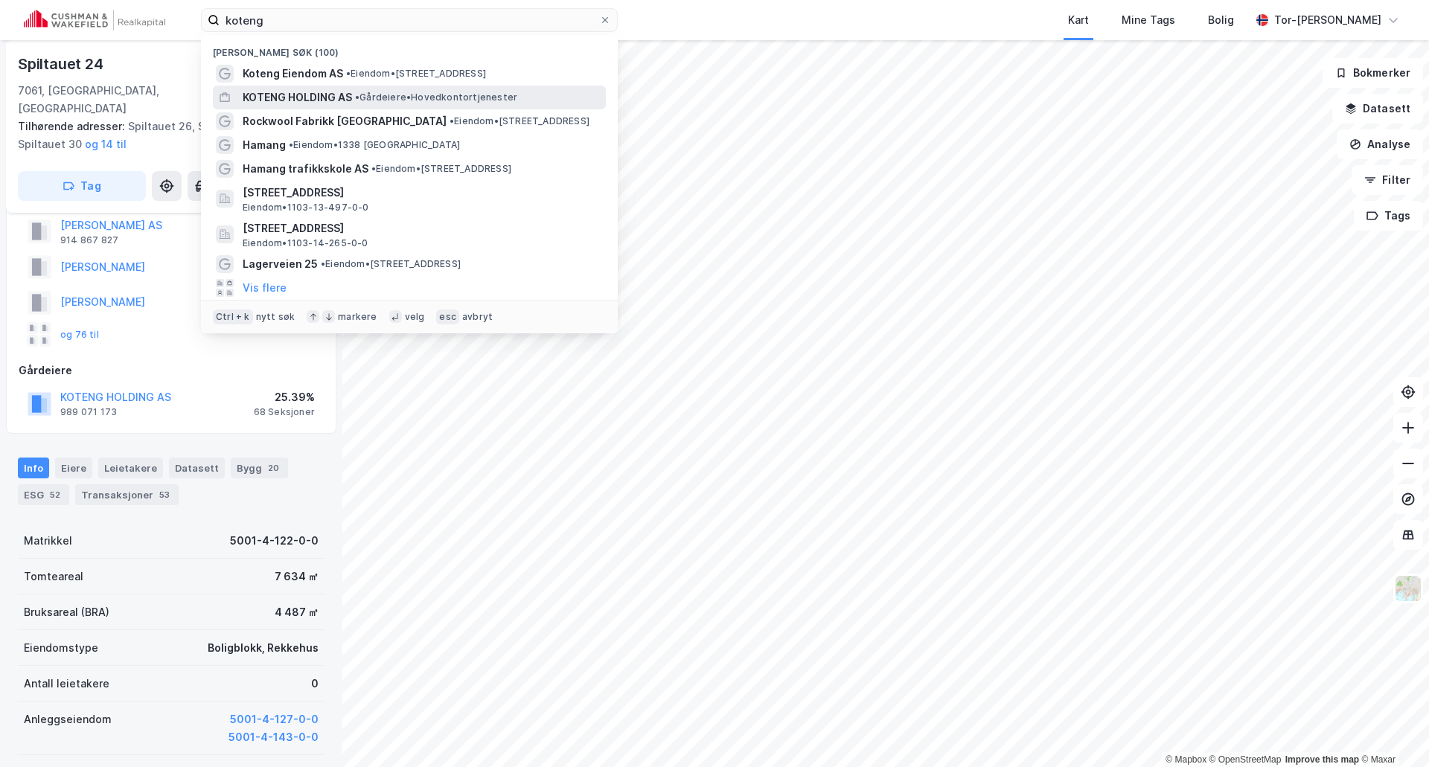
click at [331, 100] on span "KOTENG HOLDING AS" at bounding box center [297, 98] width 109 height 18
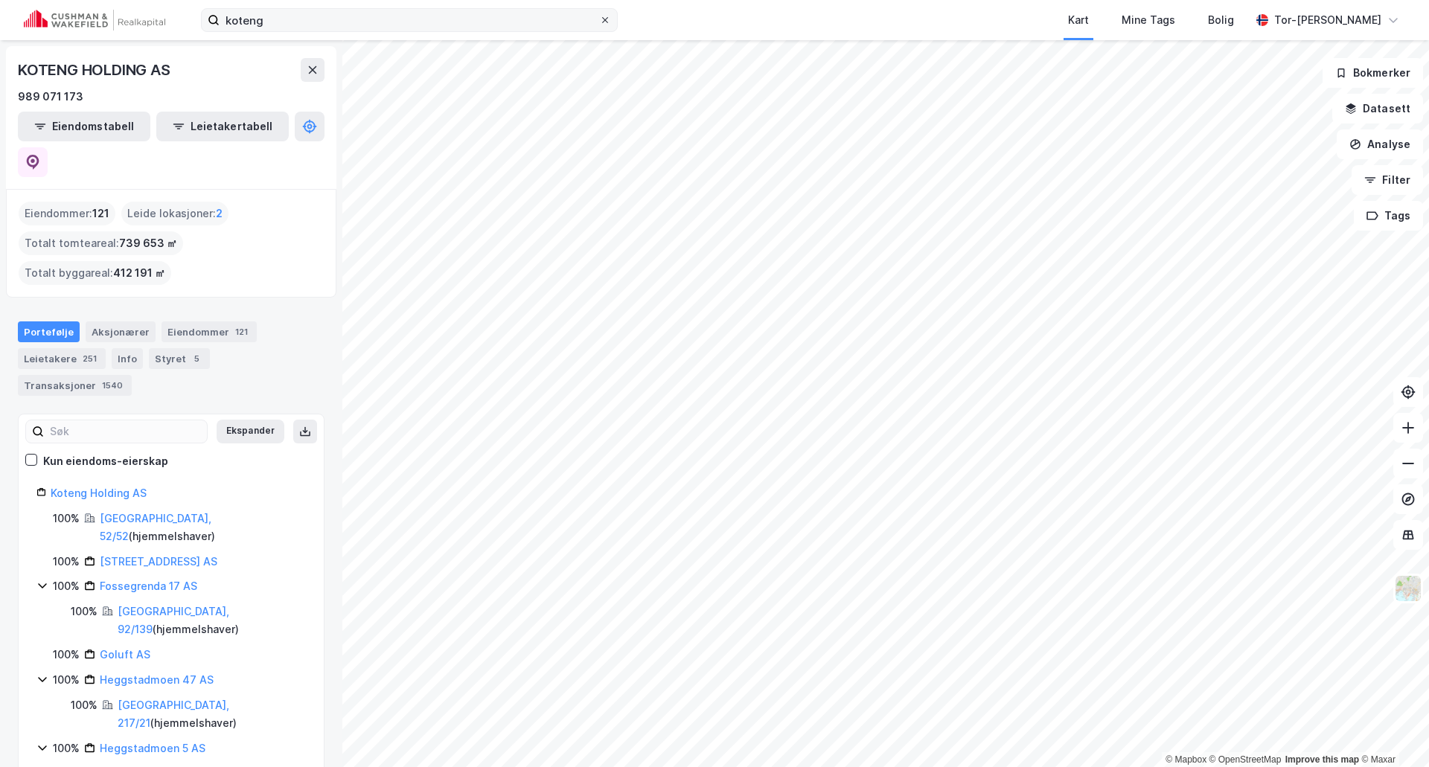
click at [602, 19] on icon at bounding box center [605, 20] width 9 height 9
click at [599, 19] on input "koteng" at bounding box center [410, 20] width 380 height 22
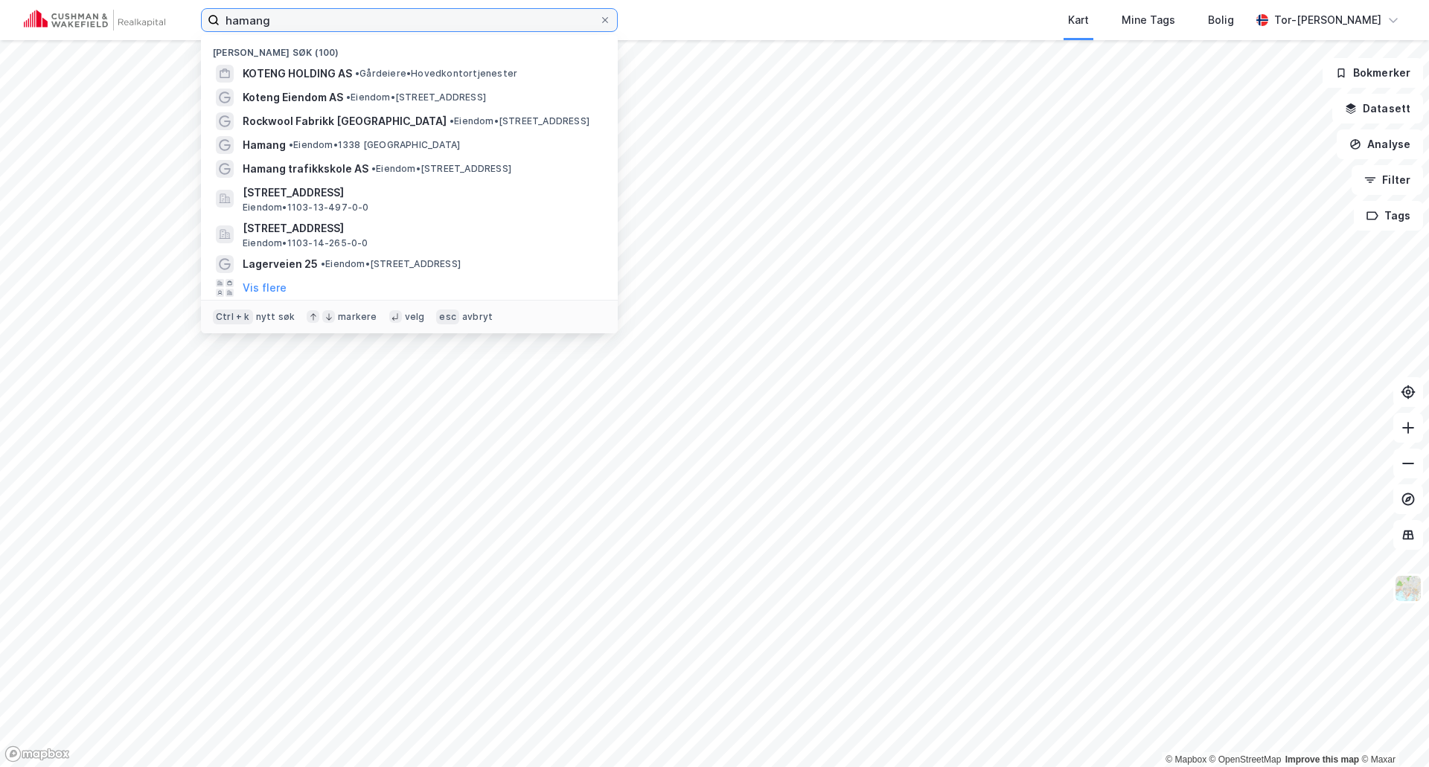
type input "hamang"
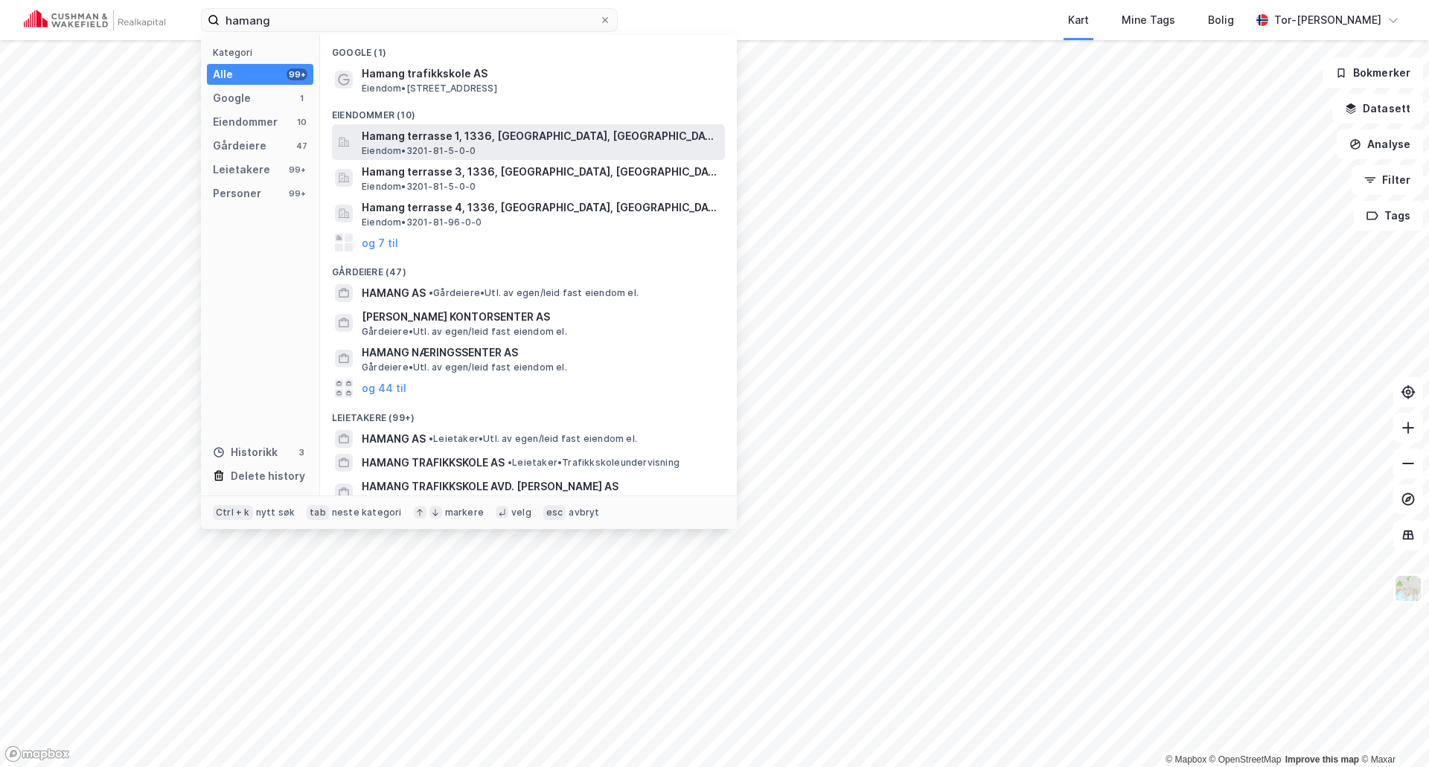
click at [479, 146] on div "Hamang terrasse 1, 1336, [GEOGRAPHIC_DATA], BÆRUM Eiendom • 3201-81-5-0-0" at bounding box center [542, 142] width 360 height 30
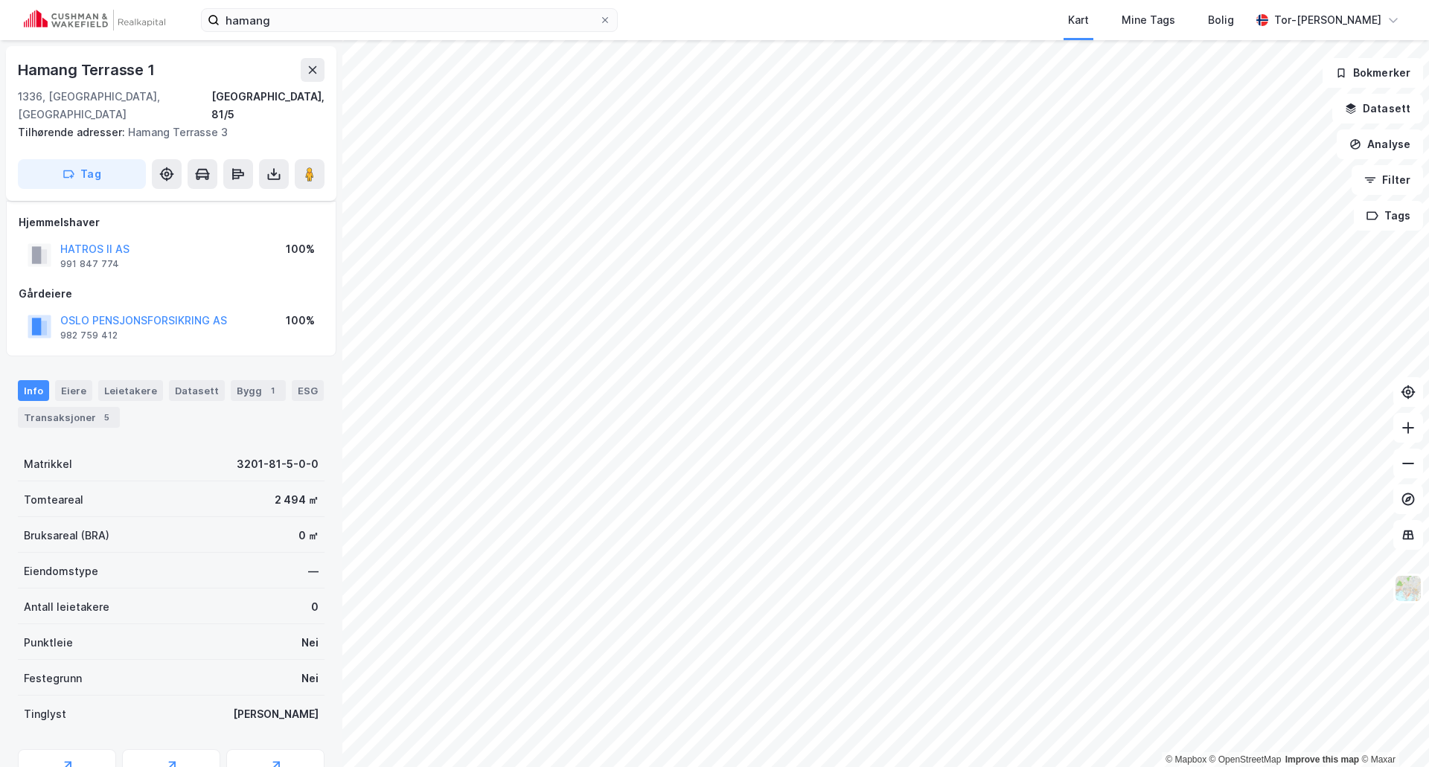
scroll to position [42, 0]
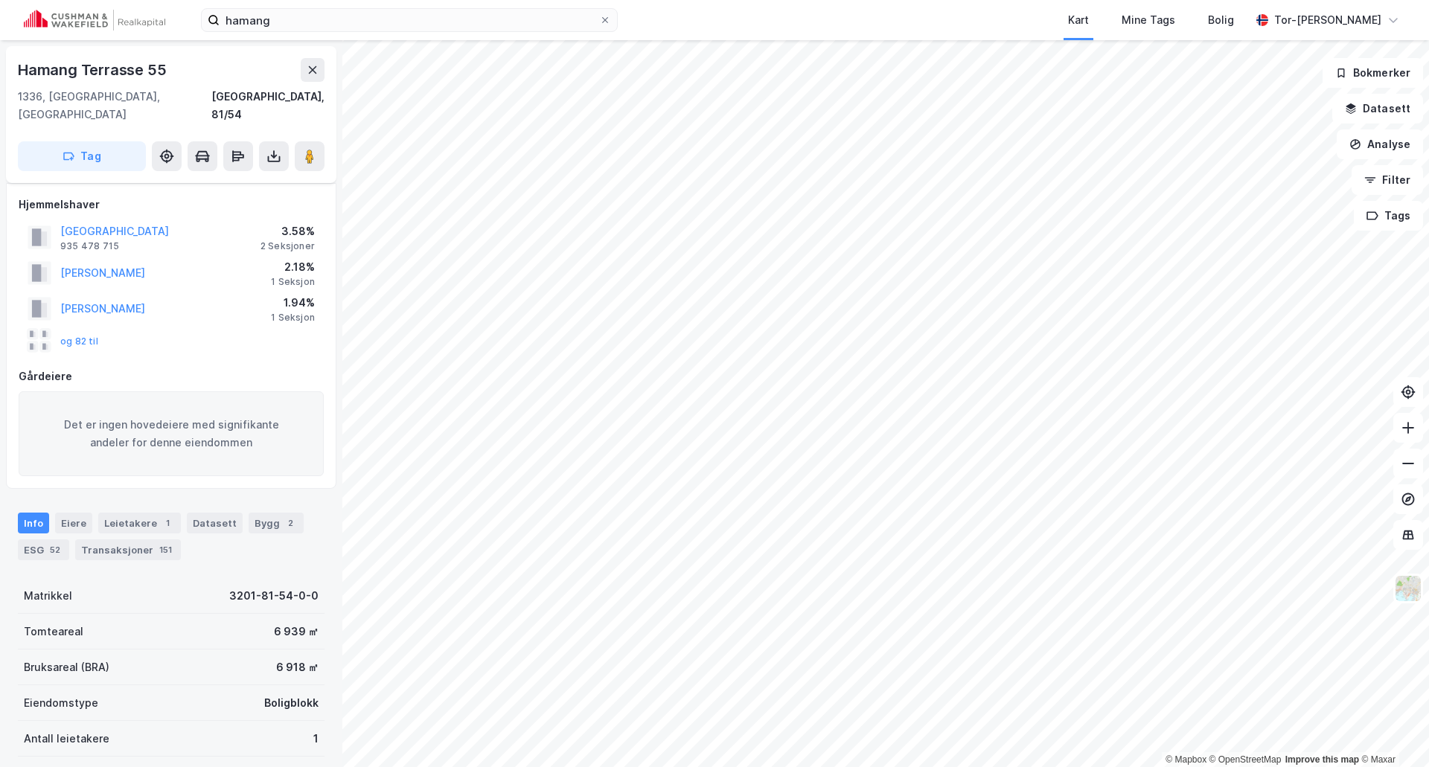
scroll to position [42, 0]
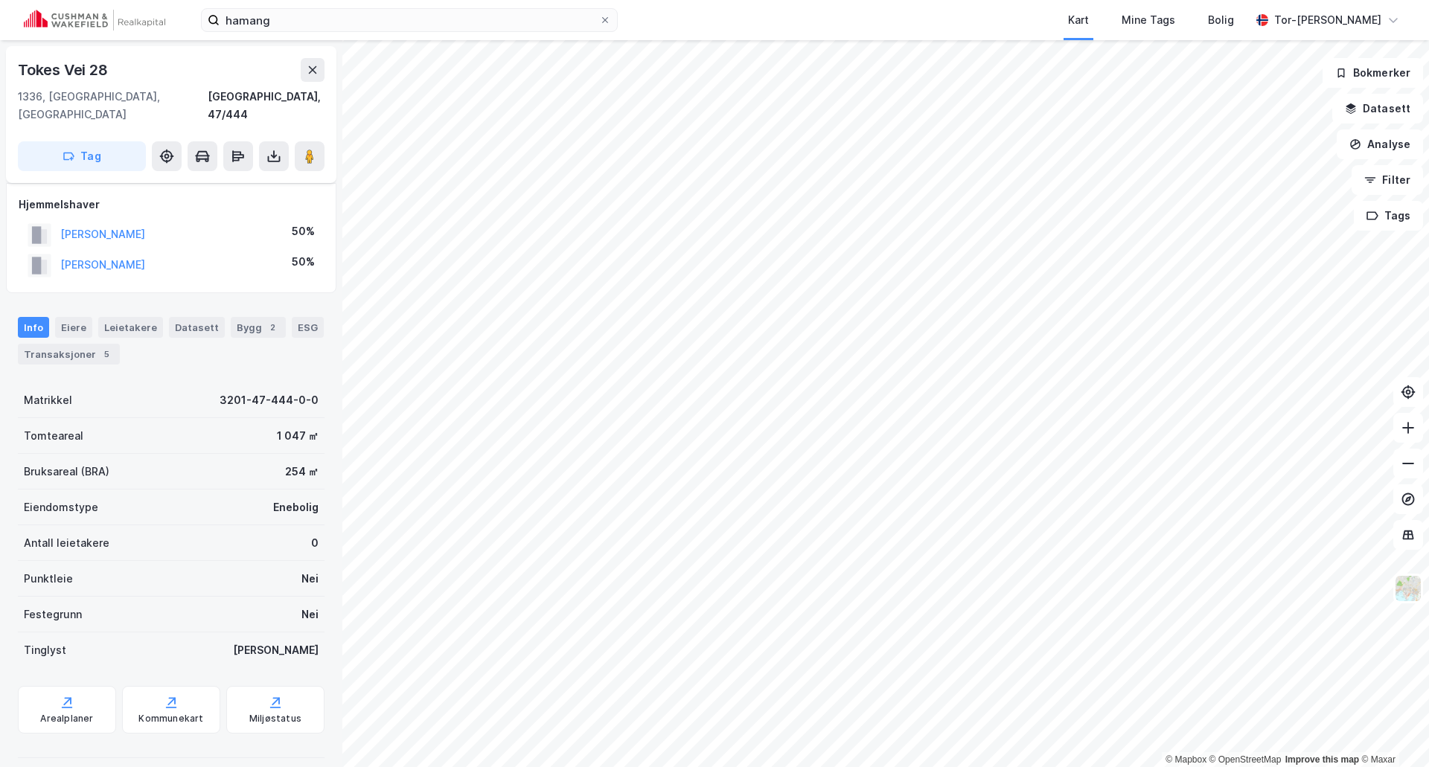
scroll to position [42, 0]
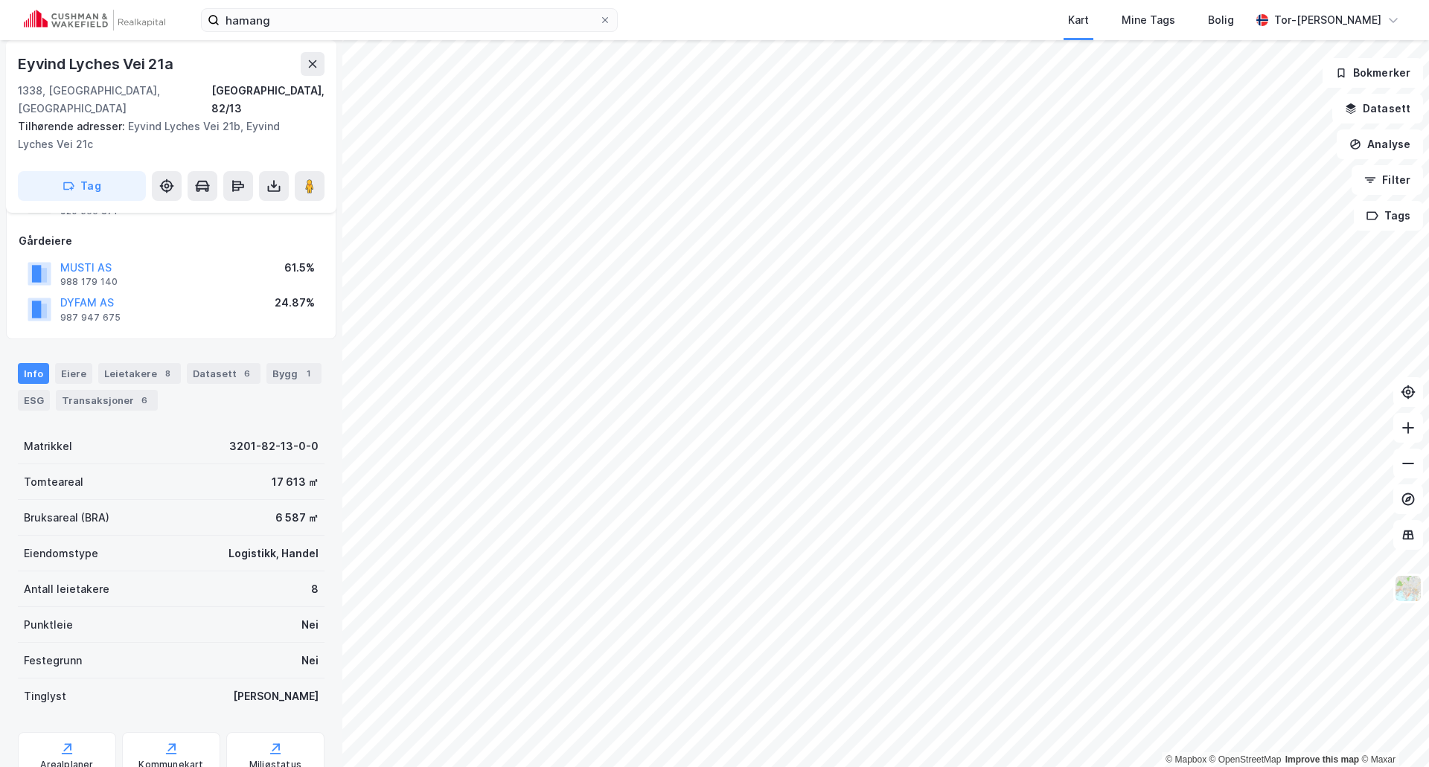
scroll to position [114, 0]
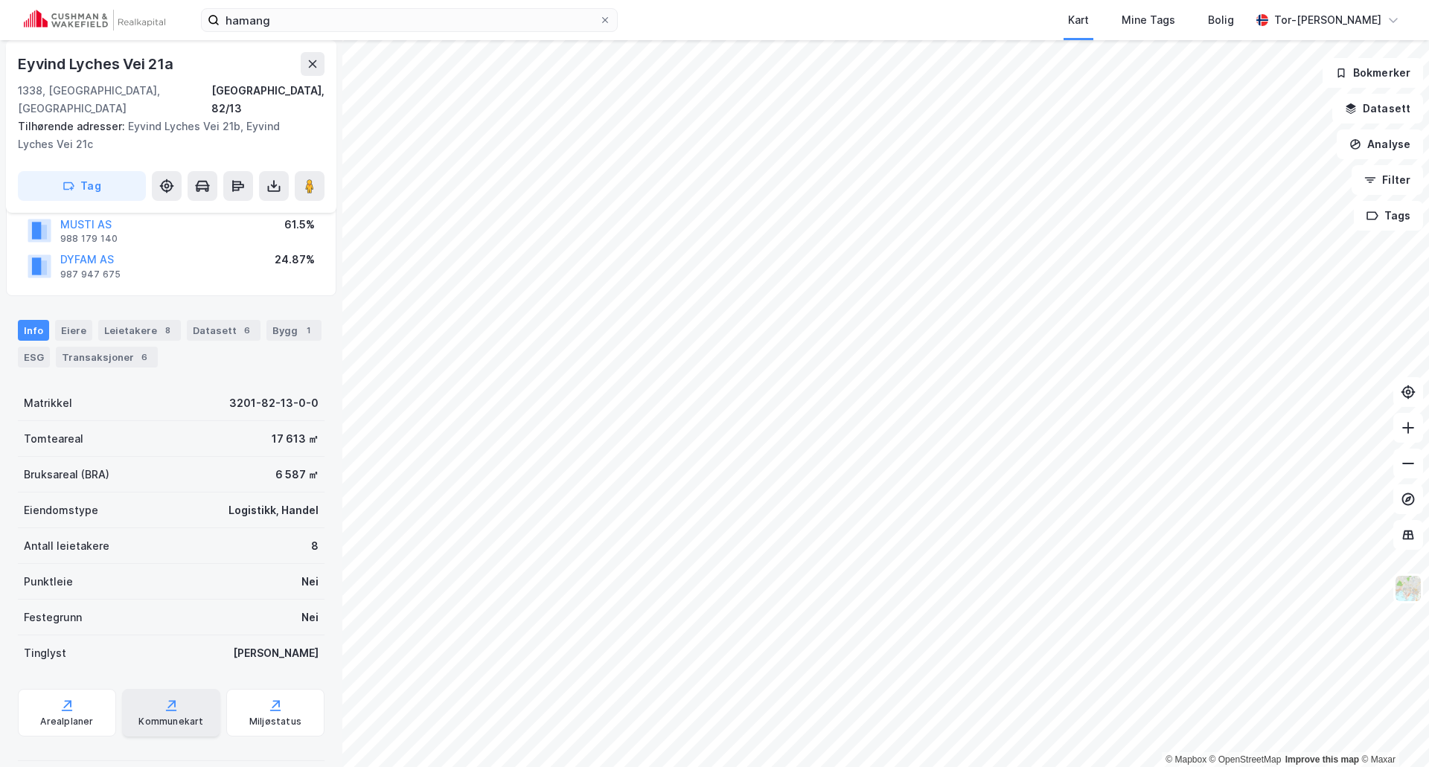
click at [165, 698] on icon at bounding box center [171, 705] width 15 height 15
